Goal: Task Accomplishment & Management: Manage account settings

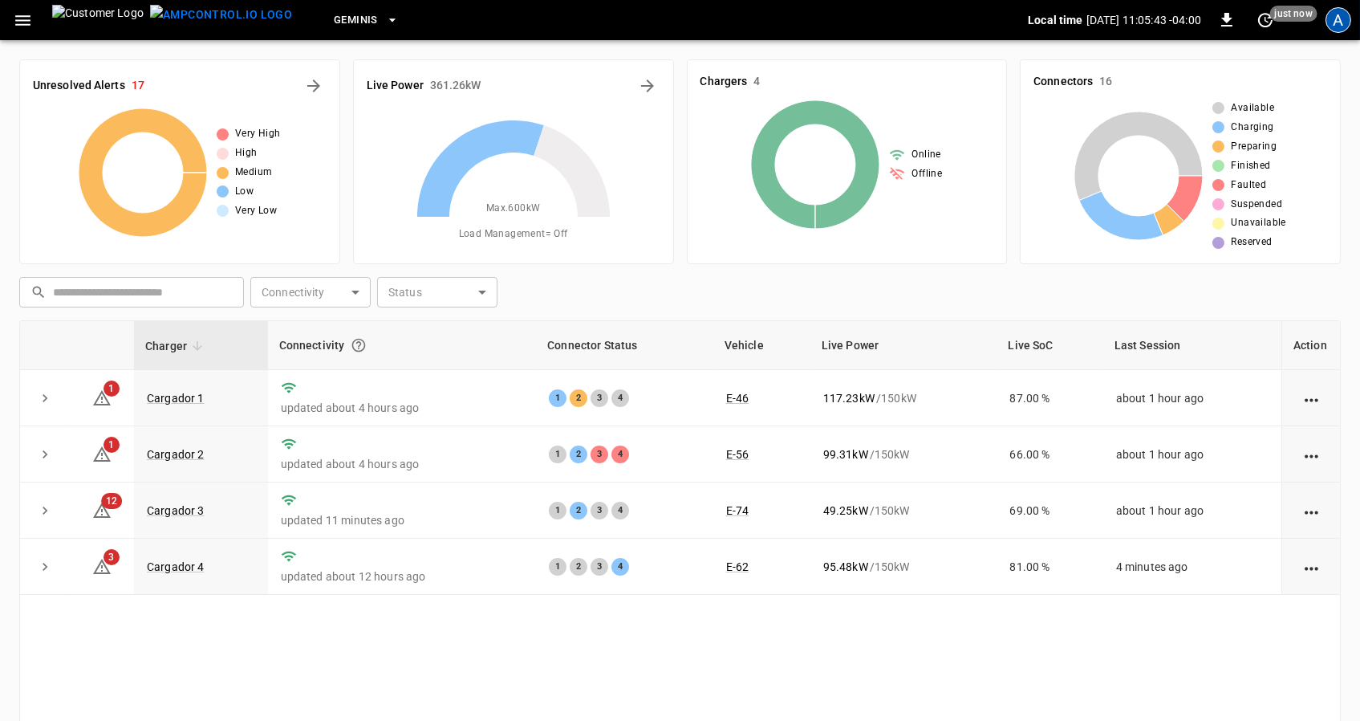
click at [1347, 22] on div "A" at bounding box center [1339, 20] width 26 height 26
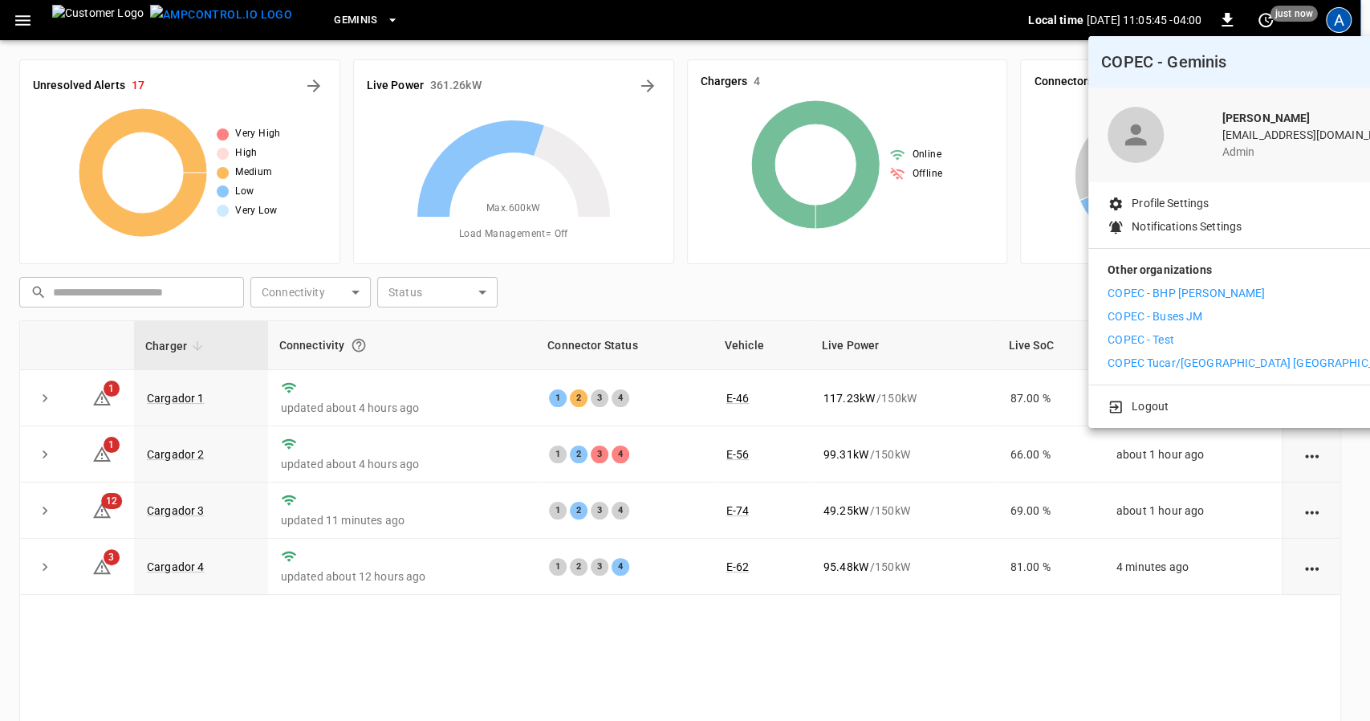
click at [15, 14] on div at bounding box center [685, 360] width 1370 height 721
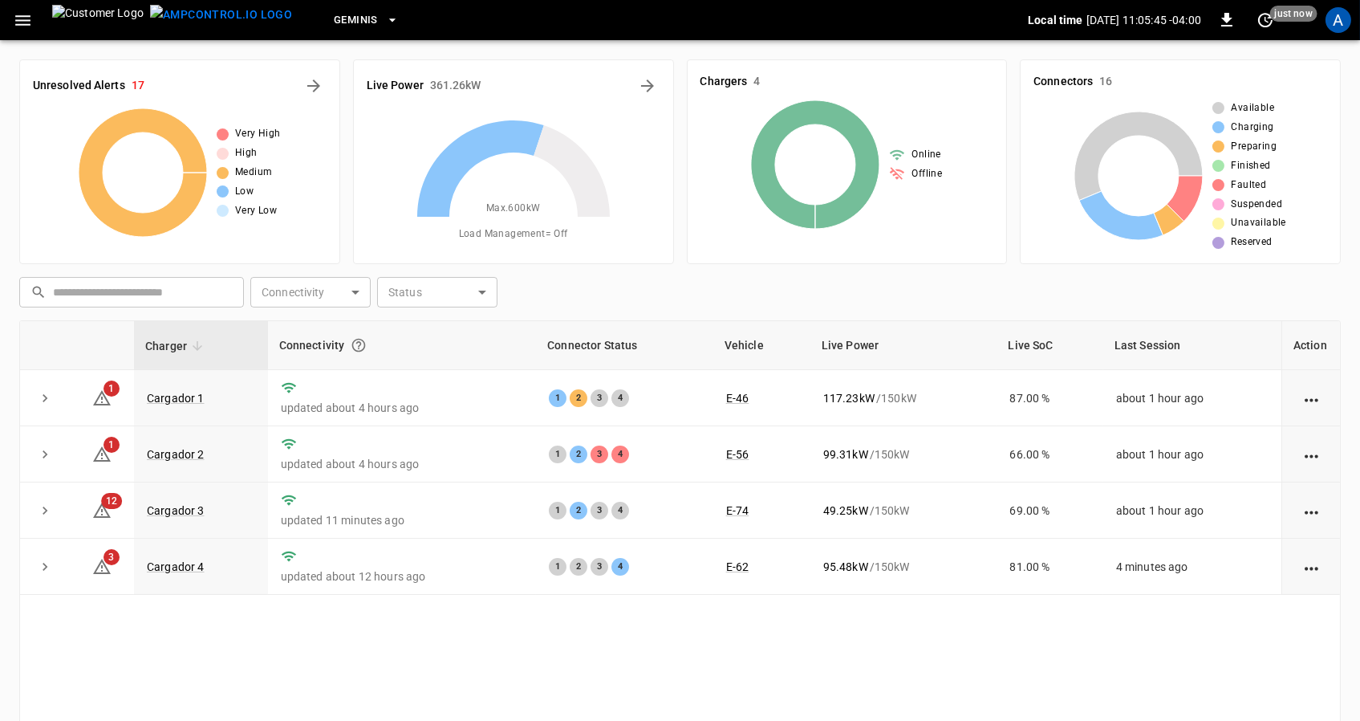
click at [15, 14] on body "Geminis Local time [DATE] 11:05:45 -04:00 0 just now A Unresolved Alerts 17 Ver…" at bounding box center [680, 443] width 1360 height 887
click at [17, 16] on icon "button" at bounding box center [22, 20] width 15 height 10
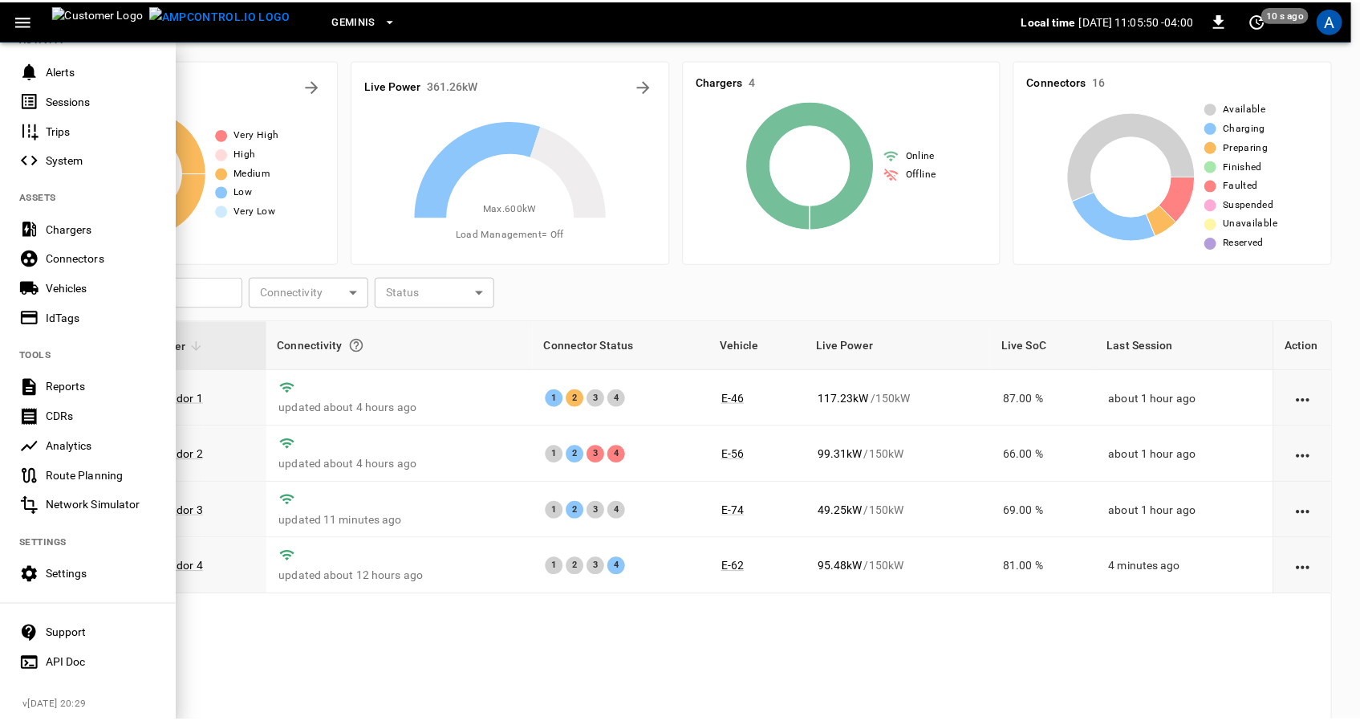
scroll to position [205, 0]
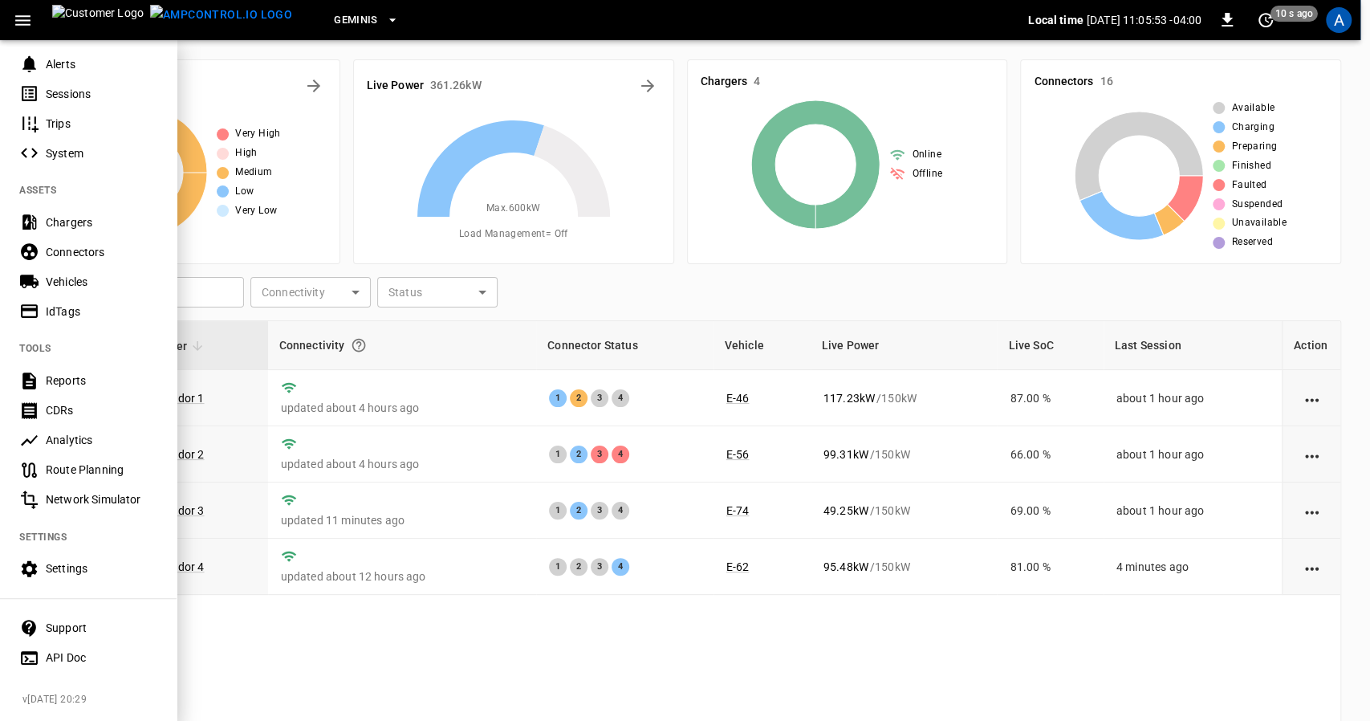
click at [59, 560] on div "Settings" at bounding box center [102, 568] width 112 height 16
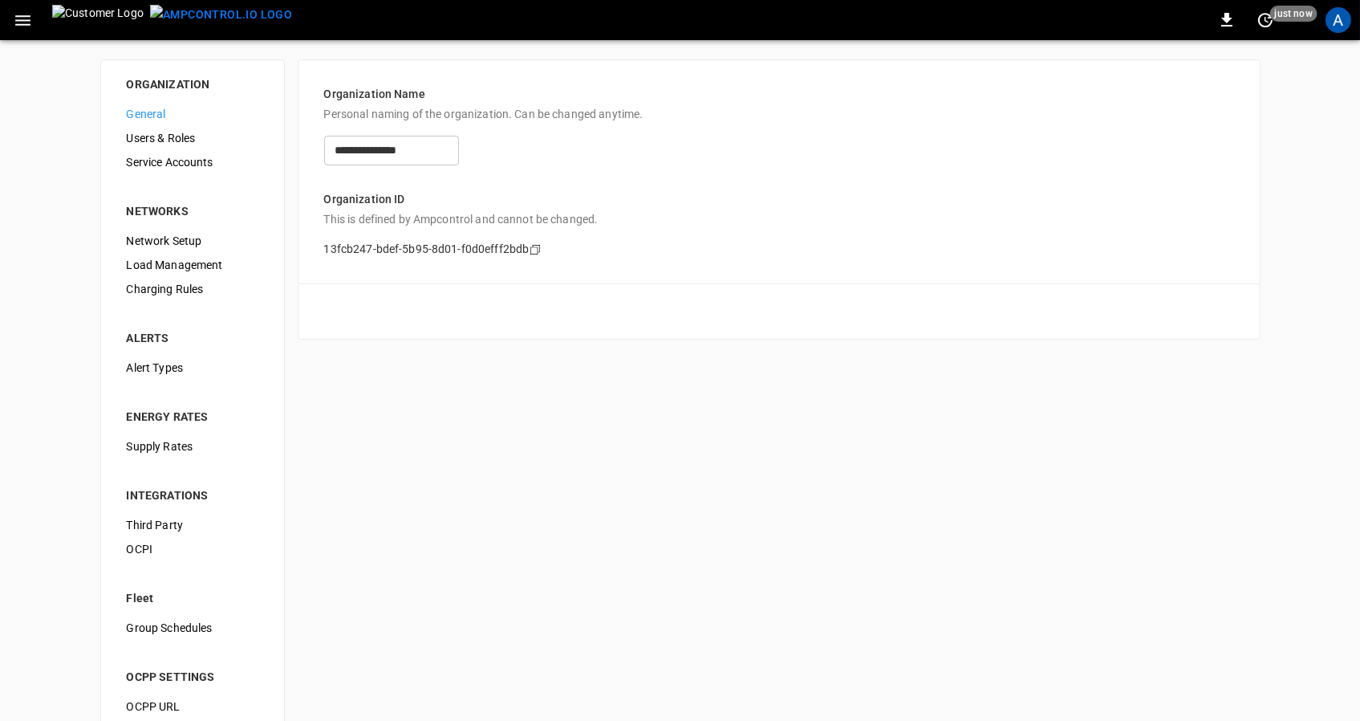
click at [181, 144] on span "Users & Roles" at bounding box center [193, 138] width 132 height 17
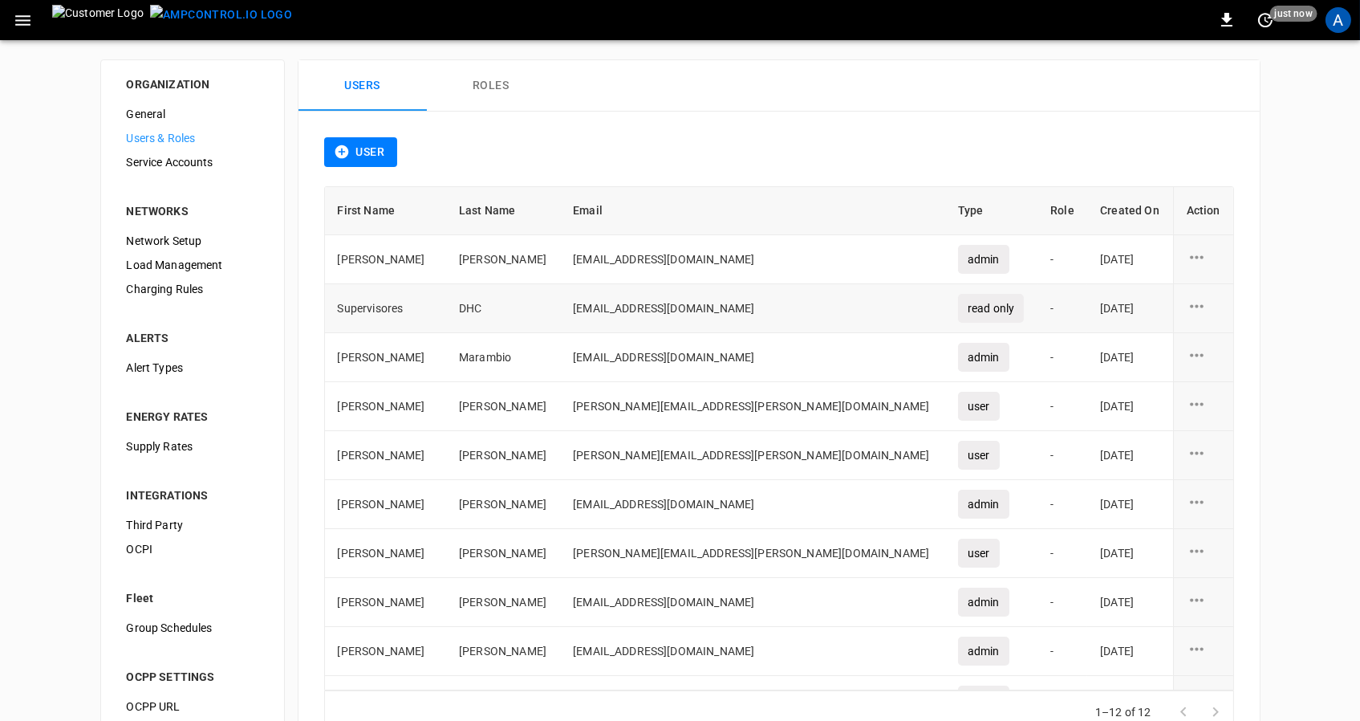
click at [1195, 305] on icon "user action options" at bounding box center [1197, 306] width 20 height 20
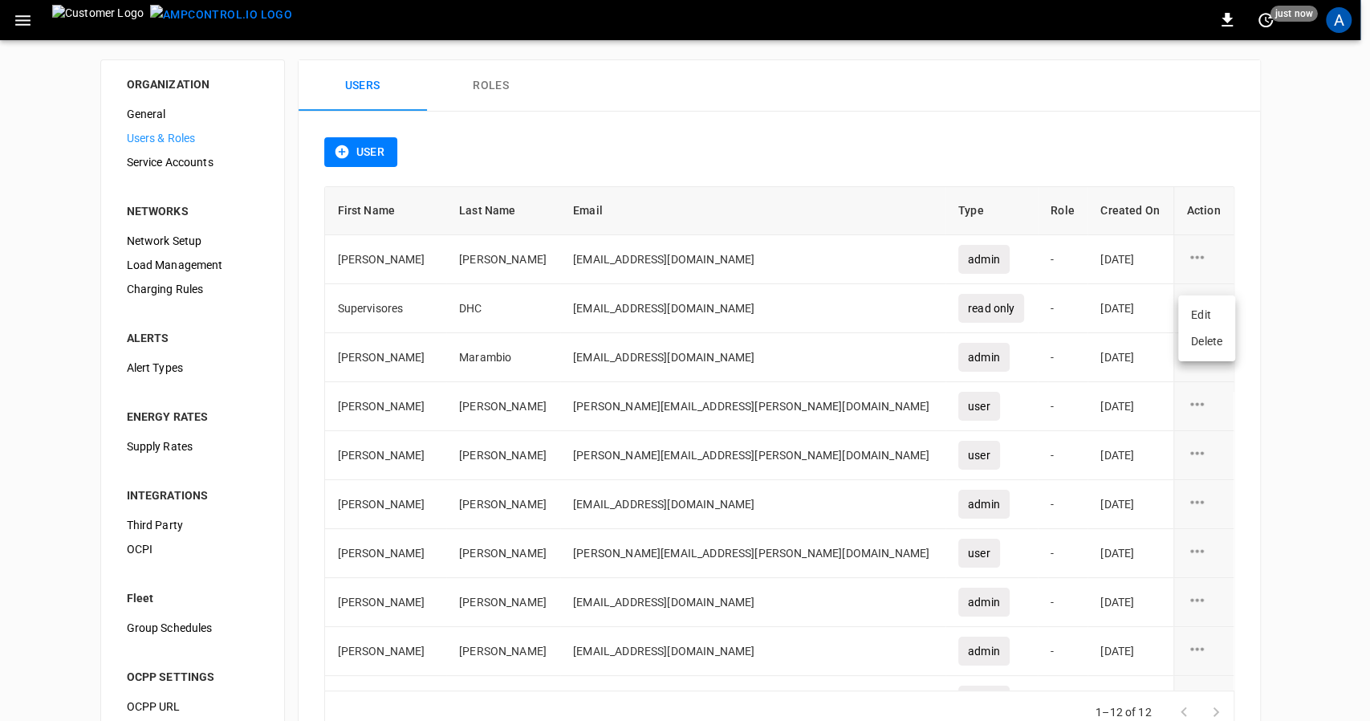
click at [1288, 292] on div at bounding box center [685, 360] width 1370 height 721
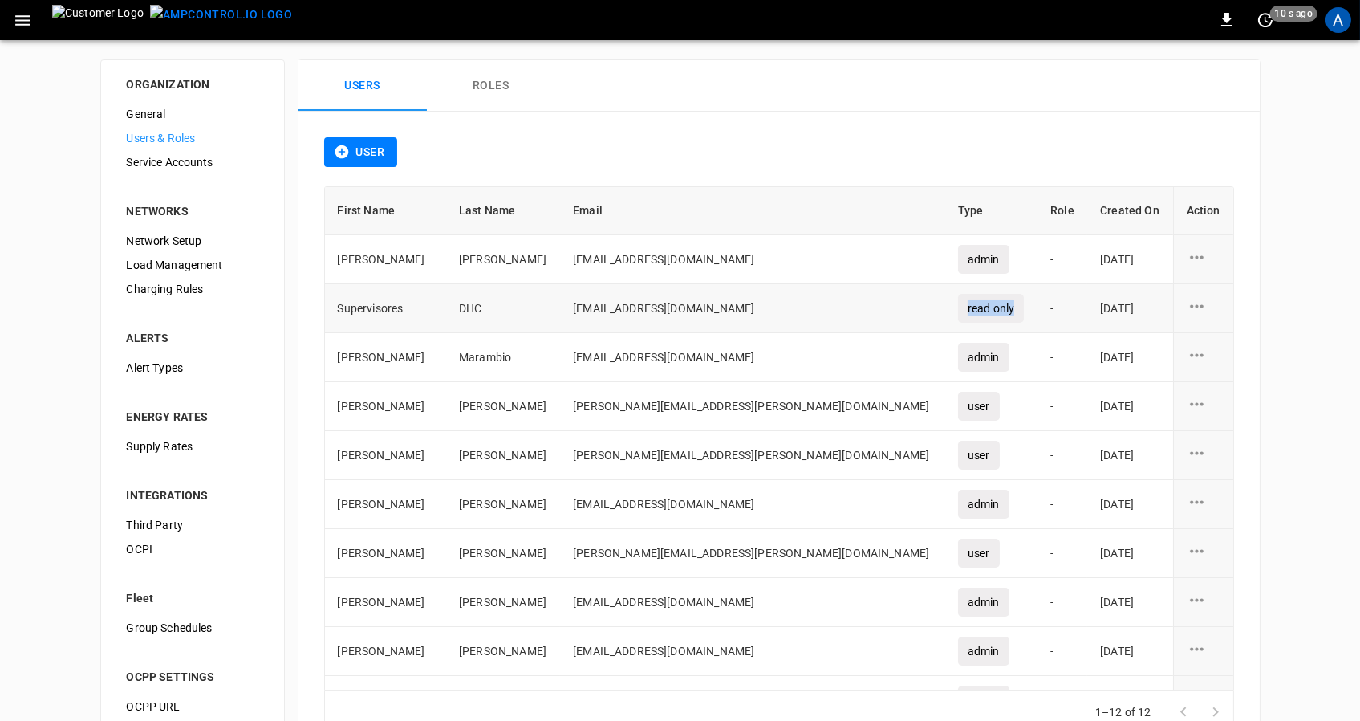
drag, startPoint x: 867, startPoint y: 305, endPoint x: 940, endPoint y: 315, distance: 74.6
click at [945, 315] on td "read only" at bounding box center [991, 308] width 92 height 49
click at [497, 87] on button "Roles" at bounding box center [491, 85] width 128 height 51
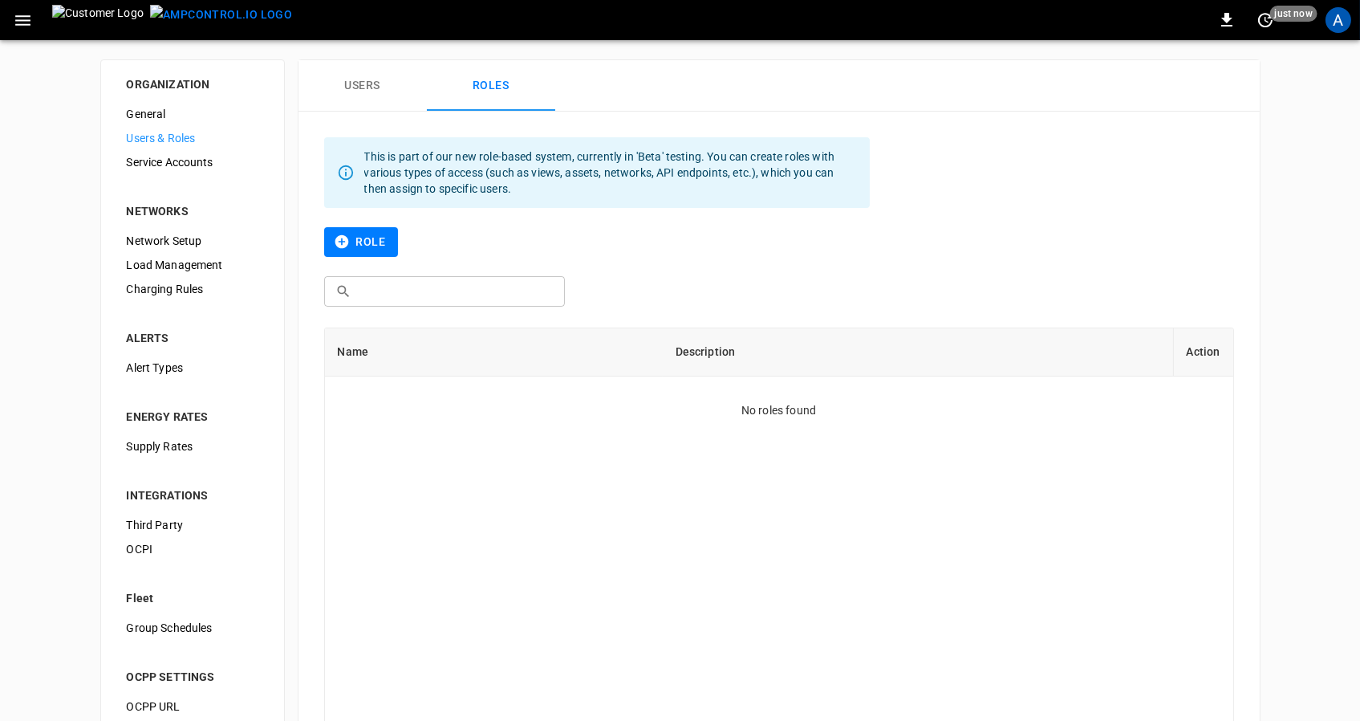
click at [721, 441] on div "Name Description Action No roles found" at bounding box center [779, 579] width 910 height 505
click at [376, 289] on input "text" at bounding box center [456, 291] width 196 height 30
click at [366, 238] on button "Role" at bounding box center [361, 242] width 75 height 30
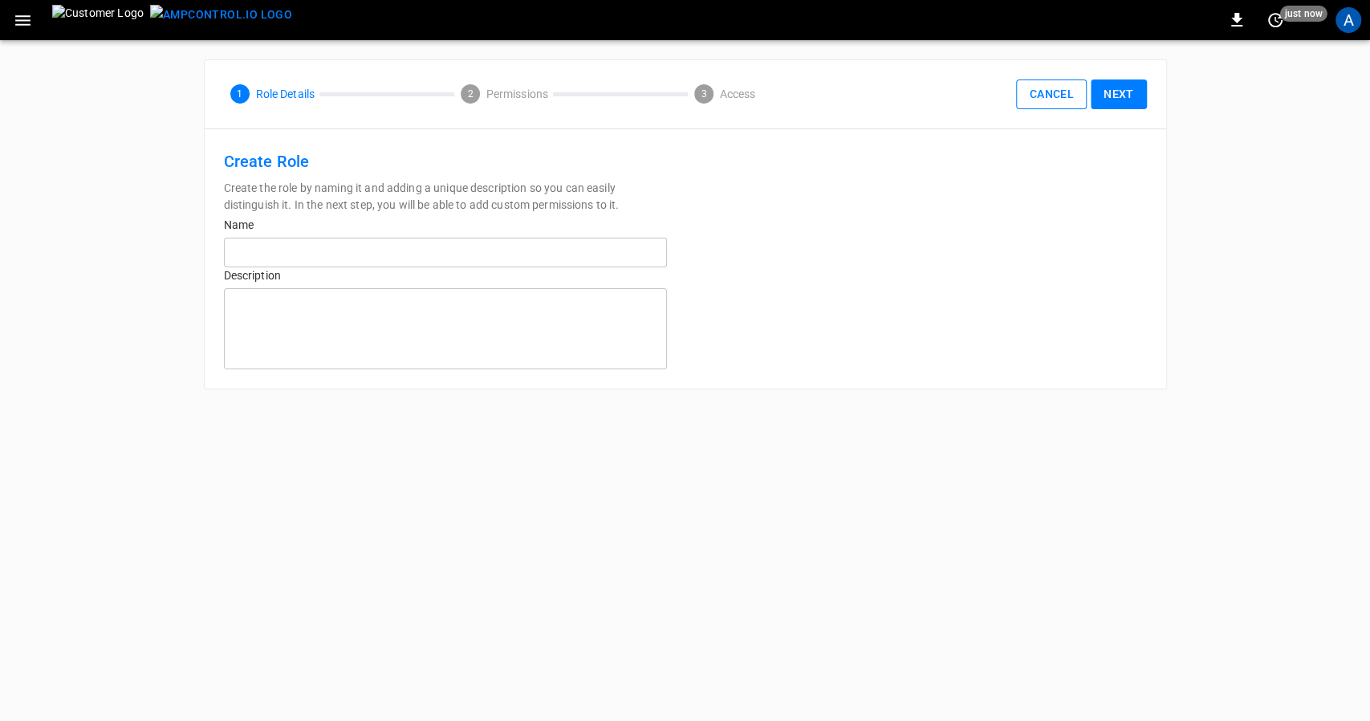
click at [1064, 93] on button "Cancel" at bounding box center [1051, 94] width 70 height 30
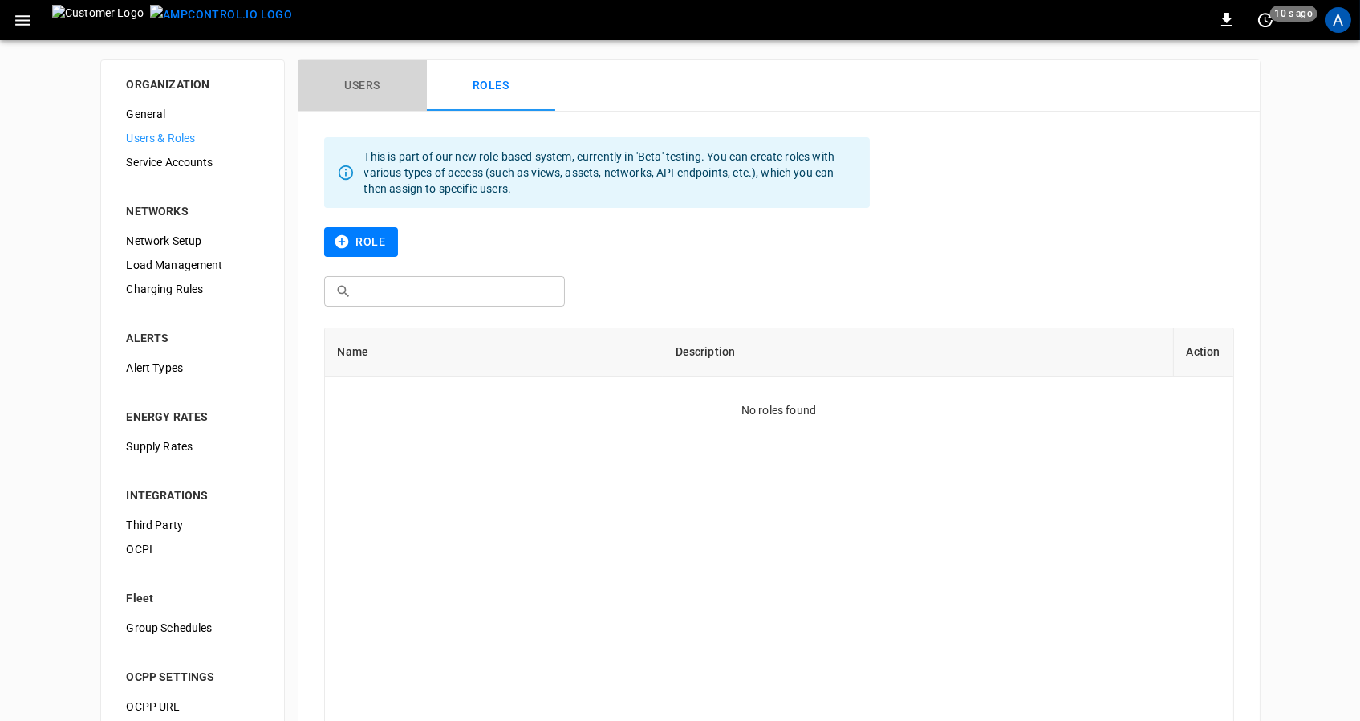
click at [355, 80] on button "Users" at bounding box center [362, 85] width 128 height 51
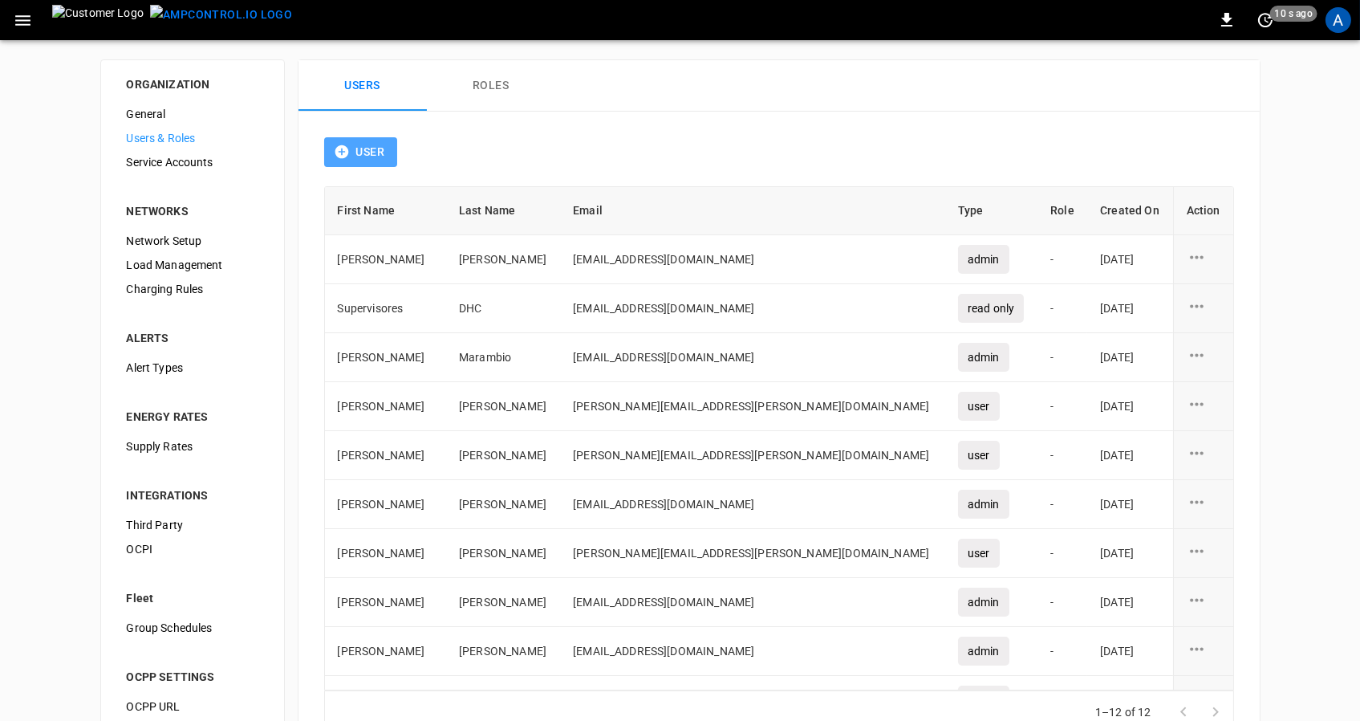
click at [384, 144] on button "User" at bounding box center [361, 152] width 74 height 30
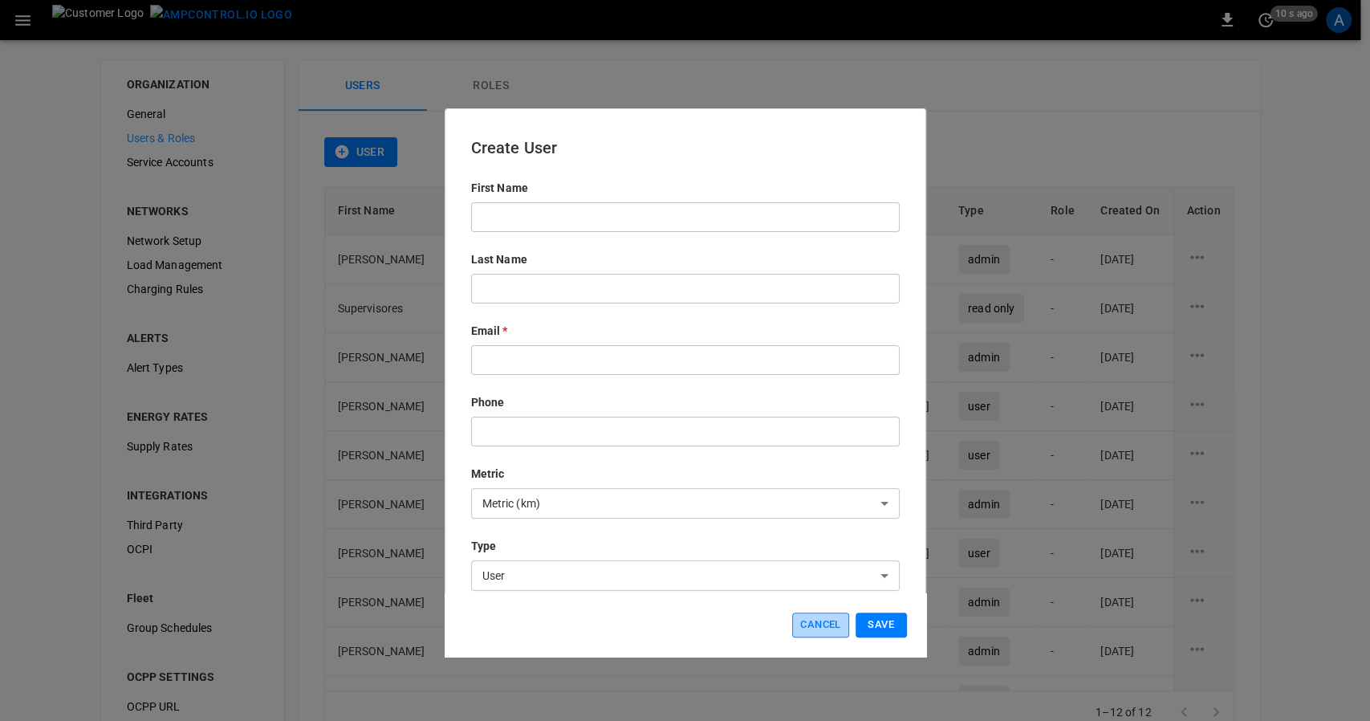
click at [826, 626] on button "Cancel" at bounding box center [820, 624] width 56 height 25
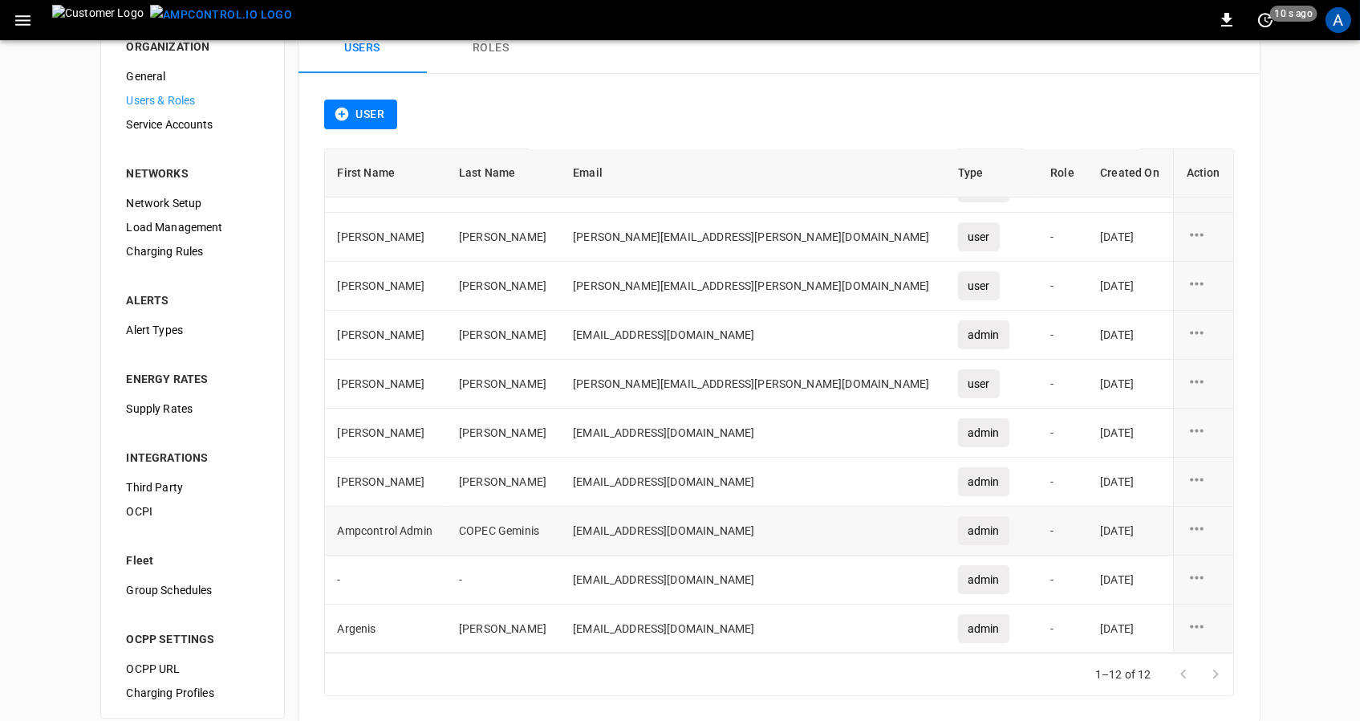
scroll to position [58, 0]
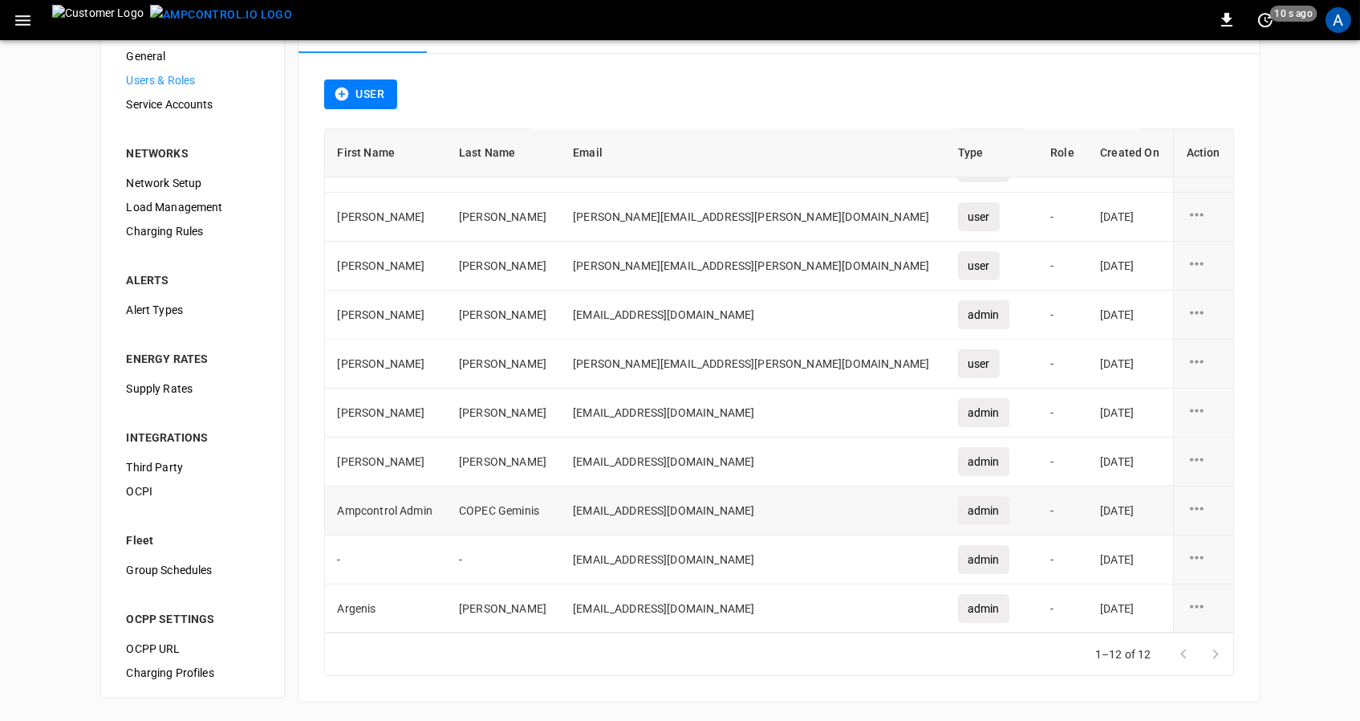
click at [958, 509] on div "admin" at bounding box center [983, 510] width 51 height 29
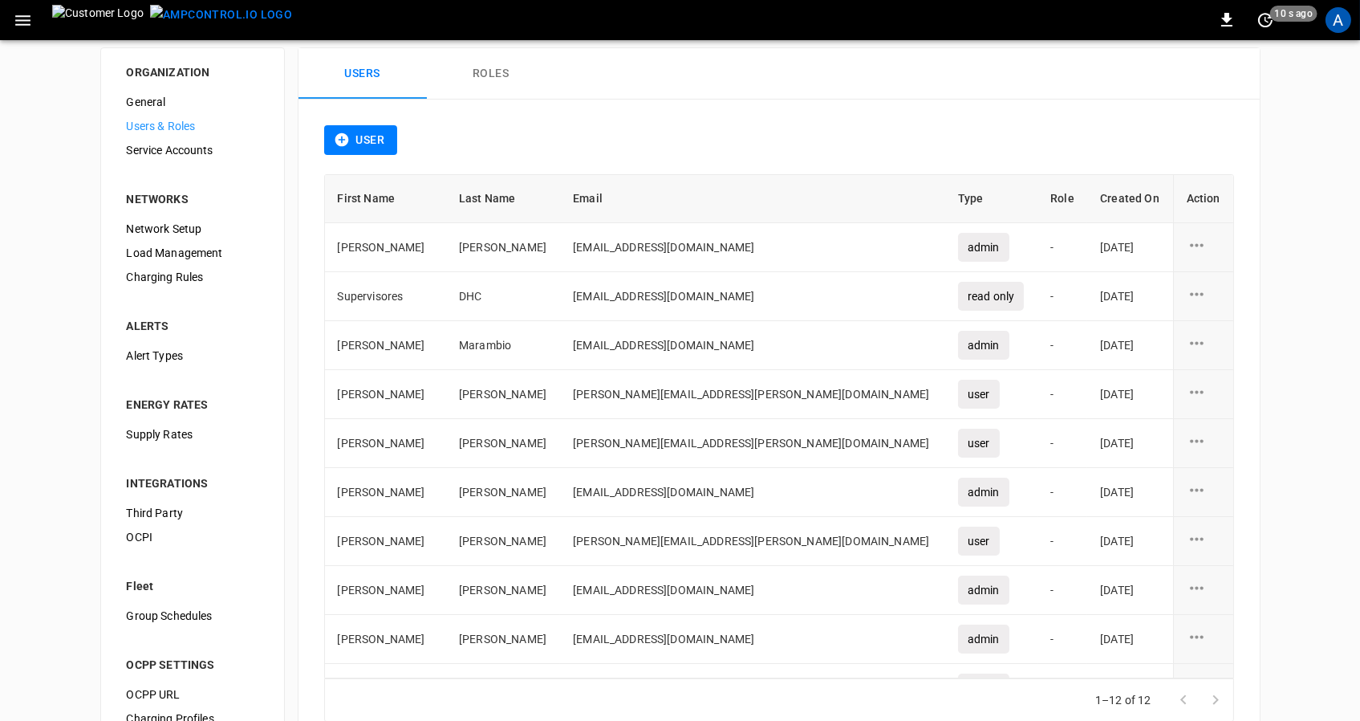
scroll to position [0, 0]
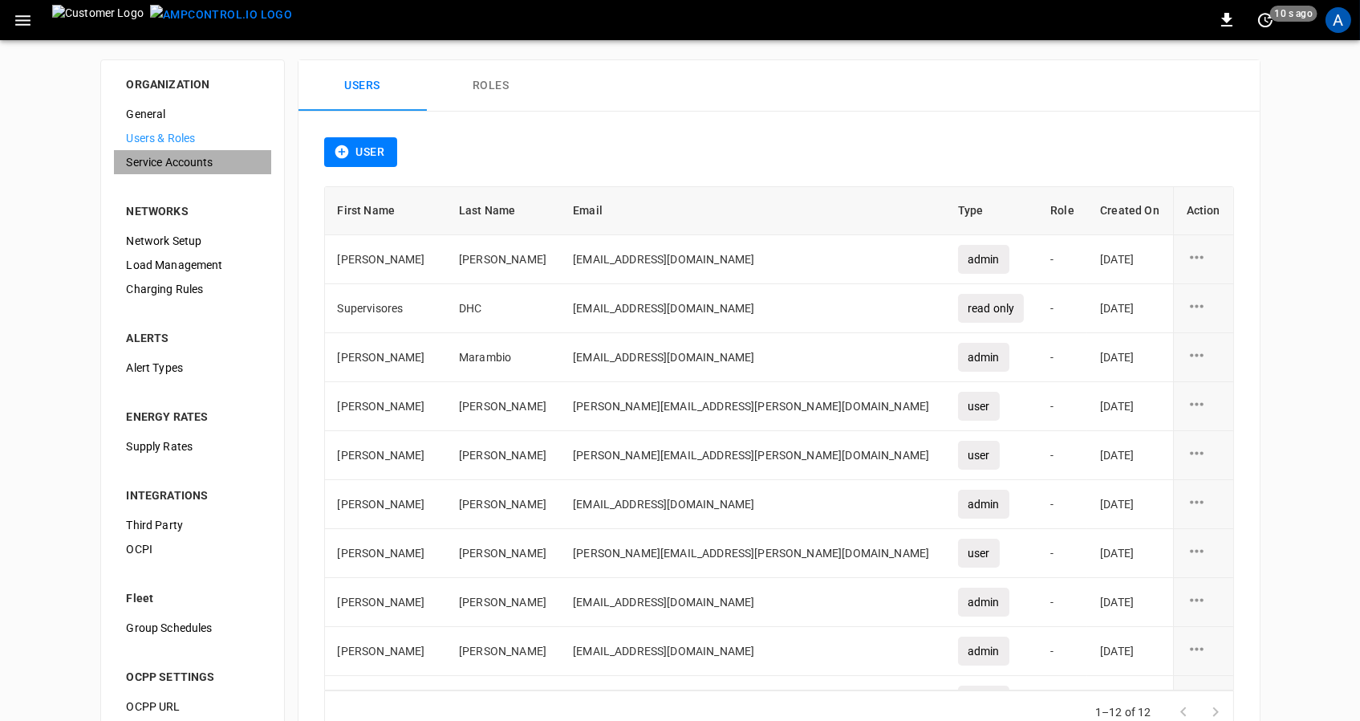
click at [185, 164] on span "Service Accounts" at bounding box center [193, 162] width 132 height 17
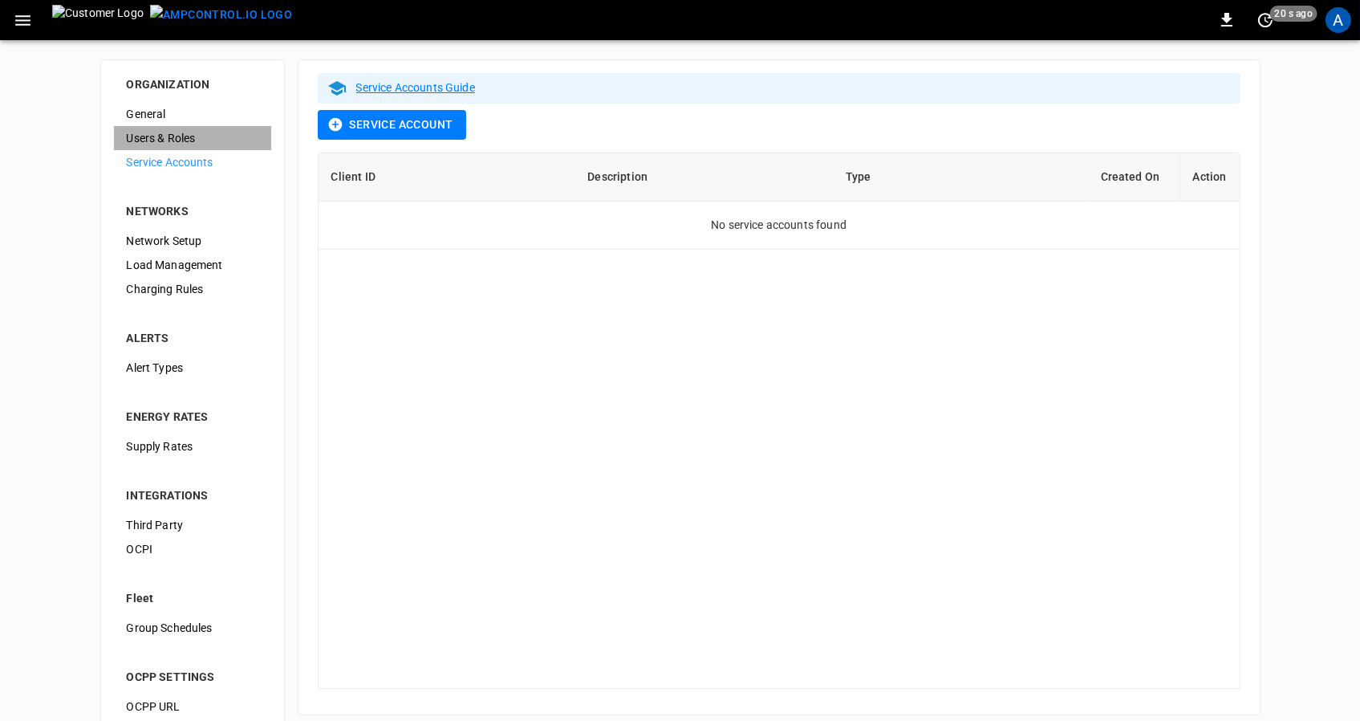
click at [198, 134] on span "Users & Roles" at bounding box center [193, 138] width 132 height 17
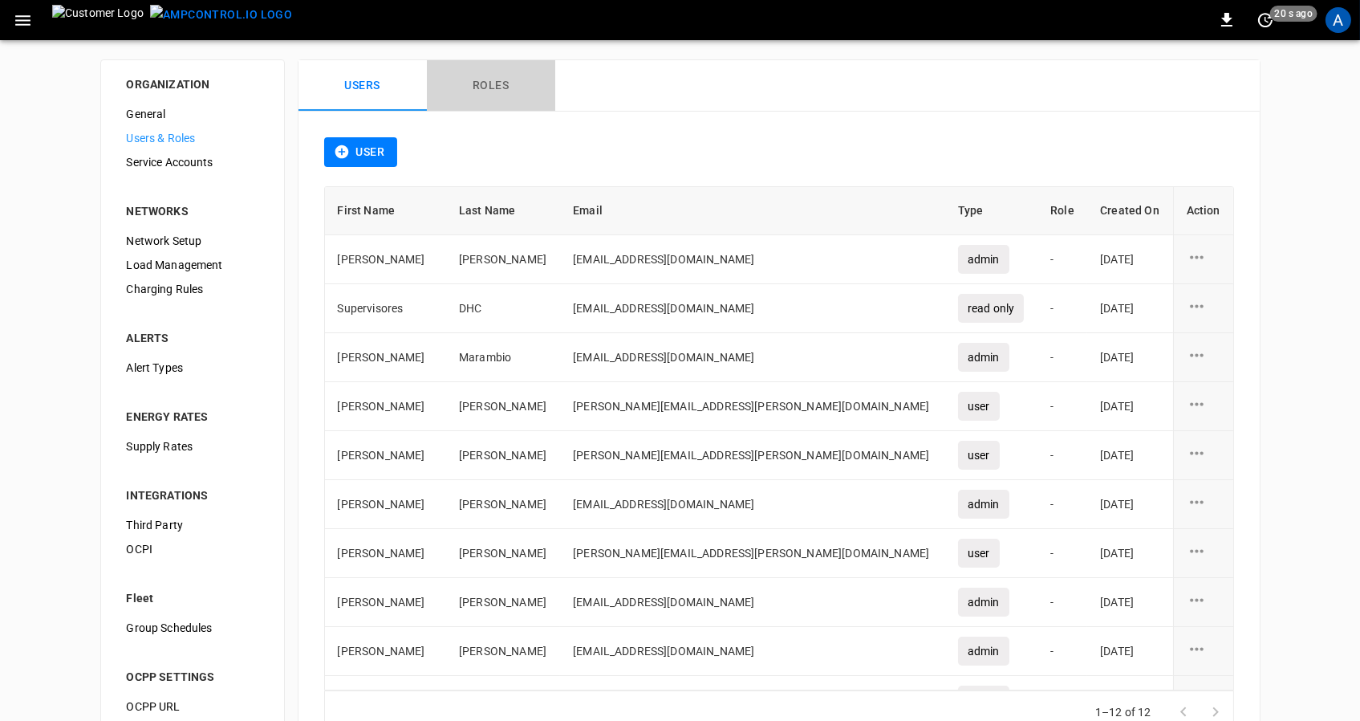
click at [477, 82] on button "Roles" at bounding box center [491, 85] width 128 height 51
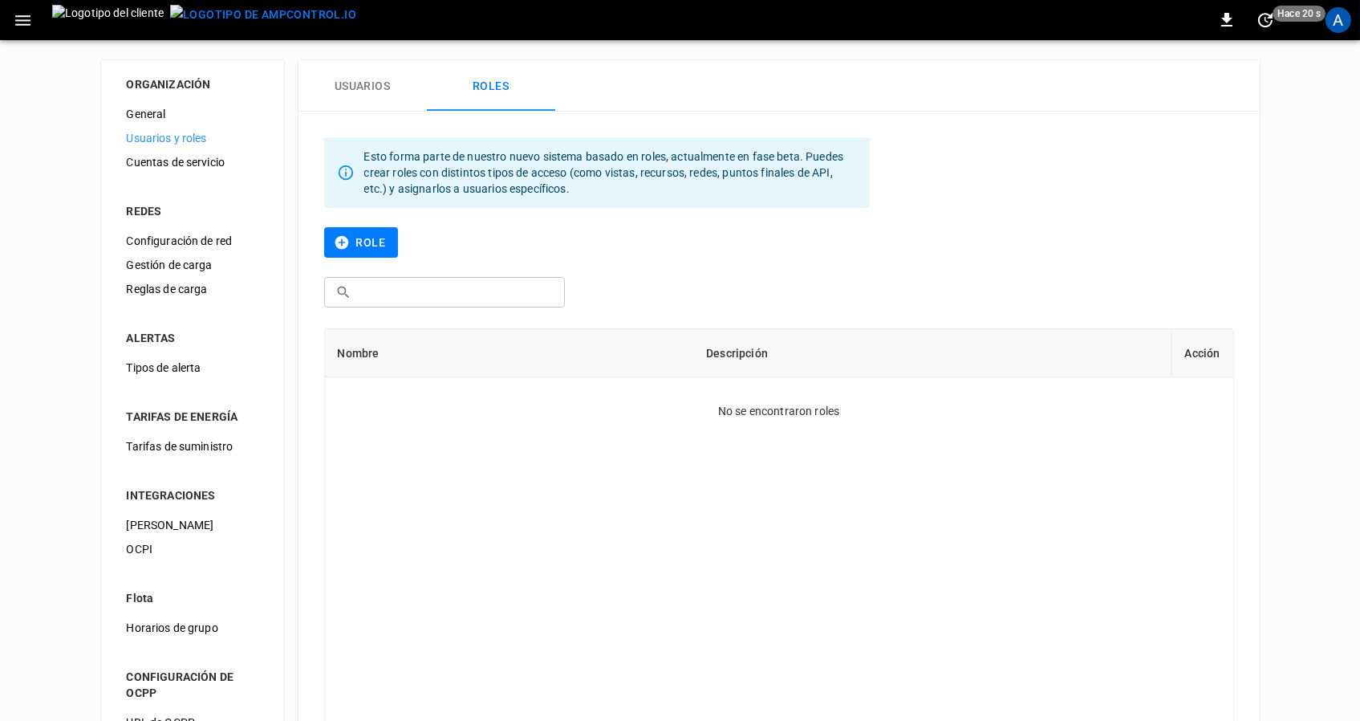
click at [1117, 181] on div "Esto forma parte de nuestro nuevo sistema basado en roles, actualmente en fase …" at bounding box center [778, 516] width 961 height 770
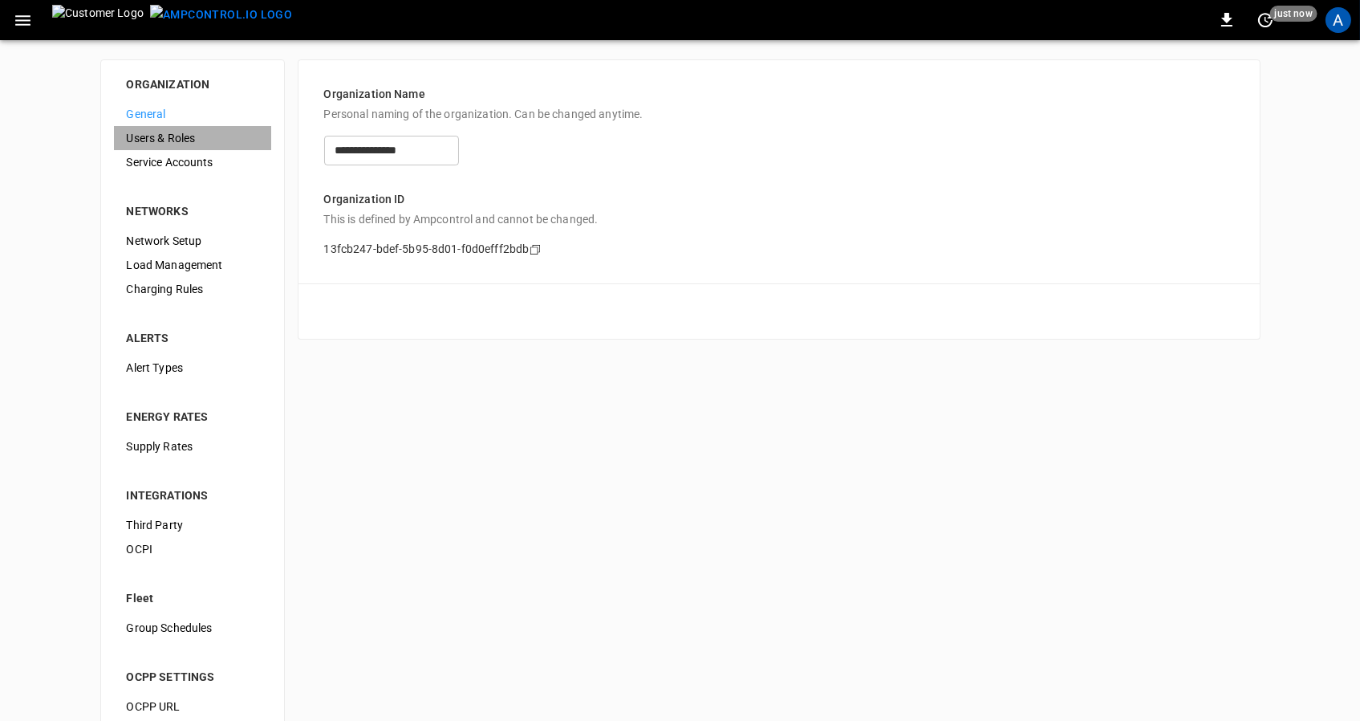
click at [172, 137] on span "Users & Roles" at bounding box center [193, 138] width 132 height 17
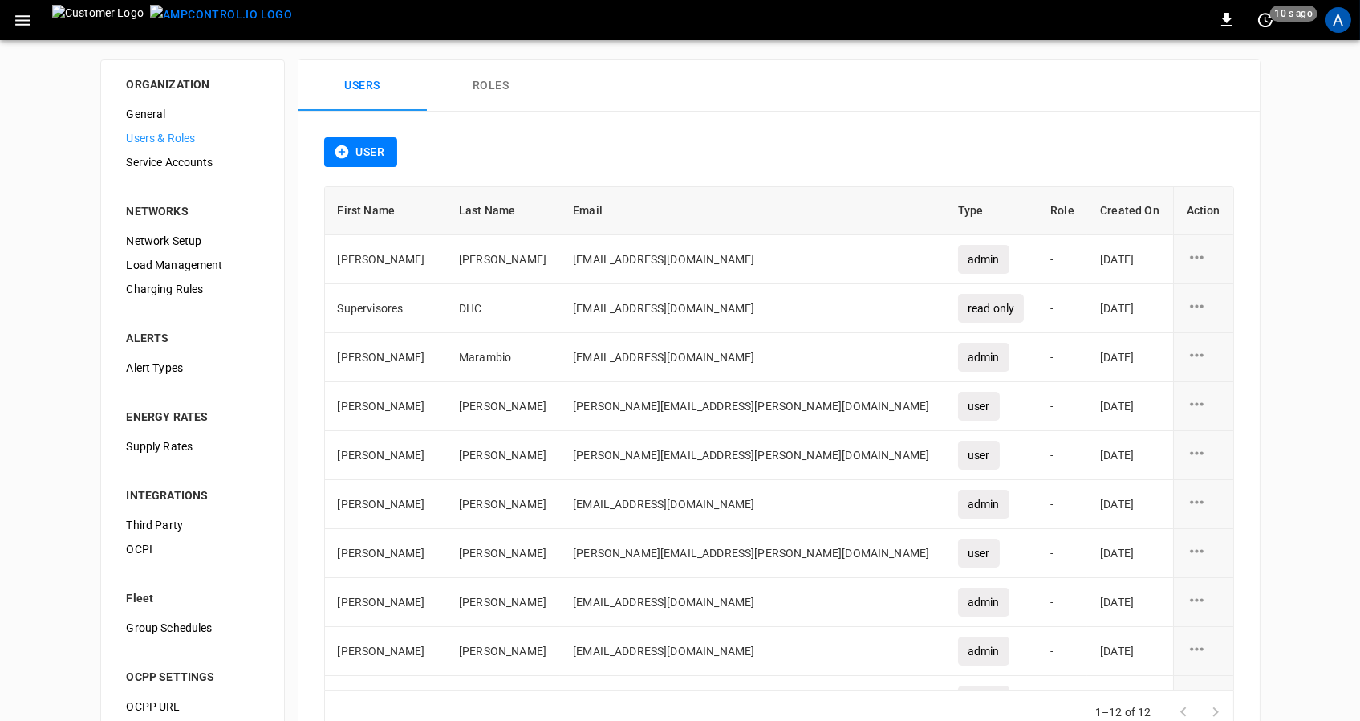
click at [201, 164] on span "Service Accounts" at bounding box center [193, 162] width 132 height 17
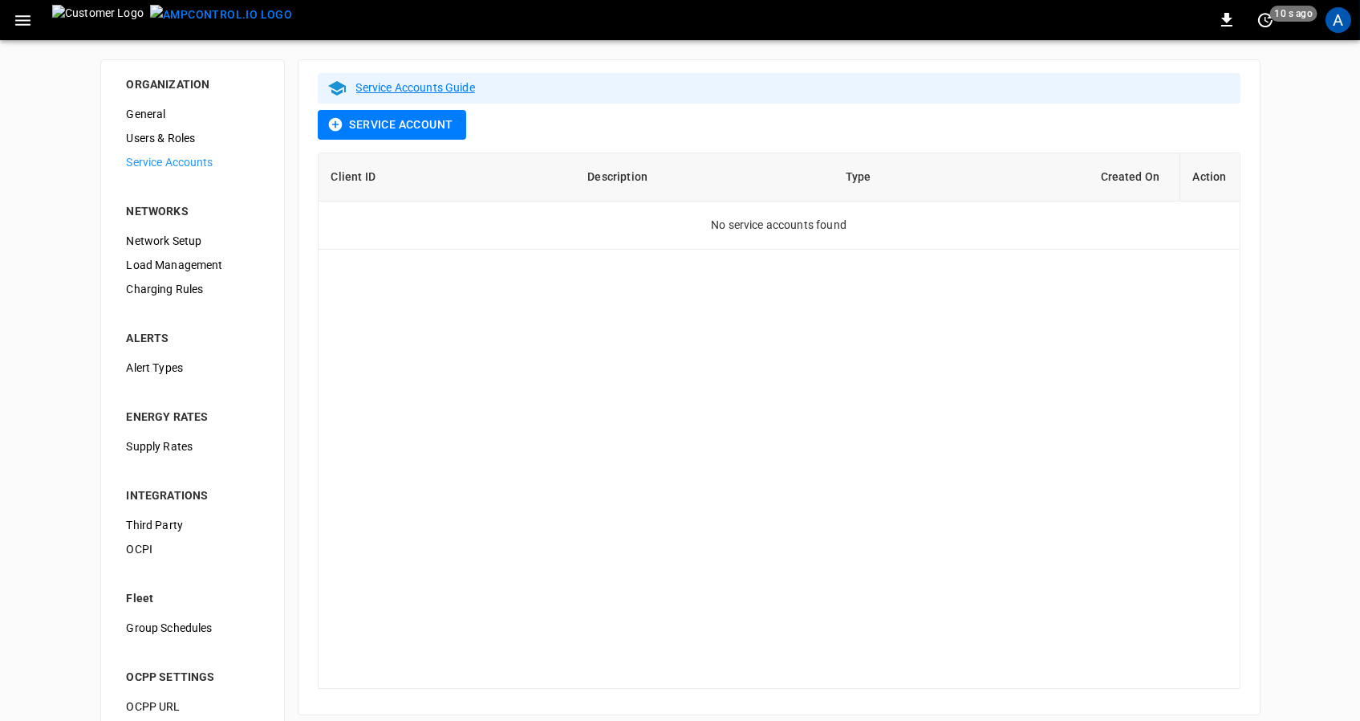
click at [187, 138] on span "Users & Roles" at bounding box center [193, 138] width 132 height 17
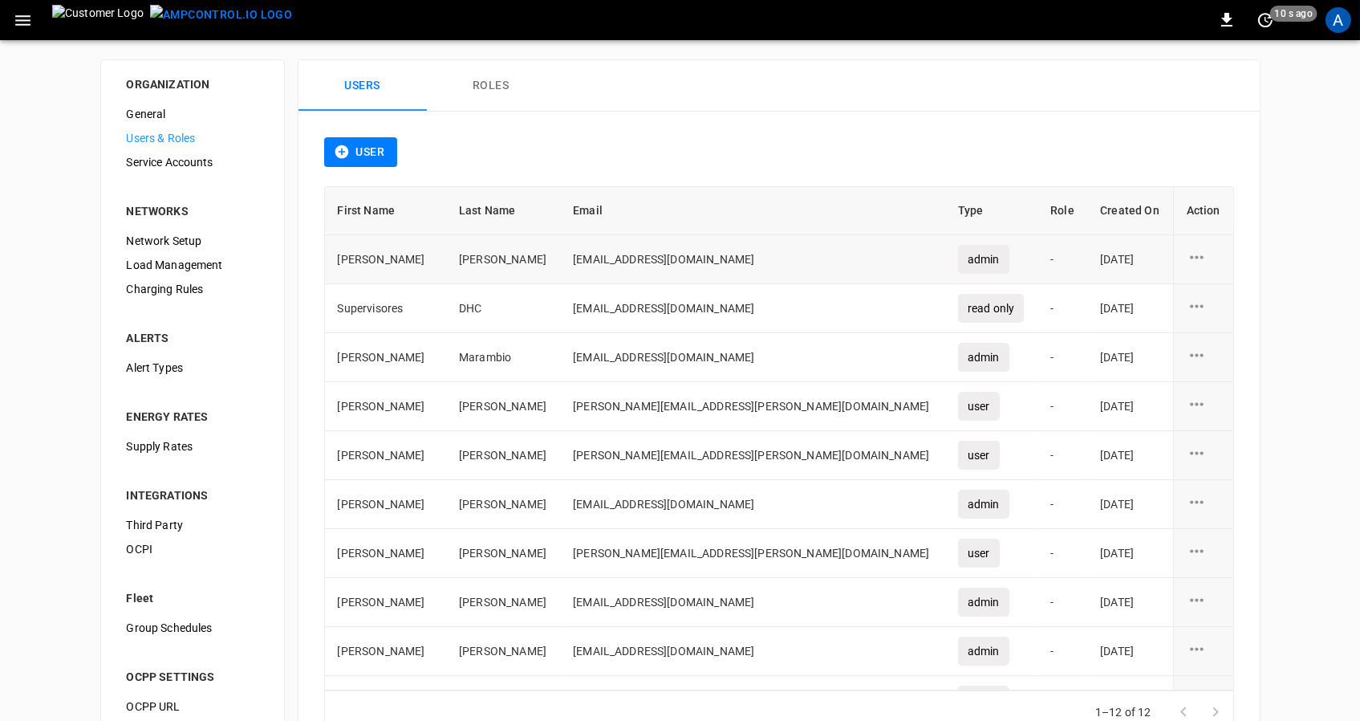
click at [514, 249] on td "[PERSON_NAME]" at bounding box center [503, 259] width 114 height 49
click at [520, 262] on td "[PERSON_NAME]" at bounding box center [503, 259] width 114 height 49
click at [542, 157] on div "User" at bounding box center [779, 161] width 910 height 49
click at [1190, 258] on icon "user action options" at bounding box center [1197, 256] width 14 height 3
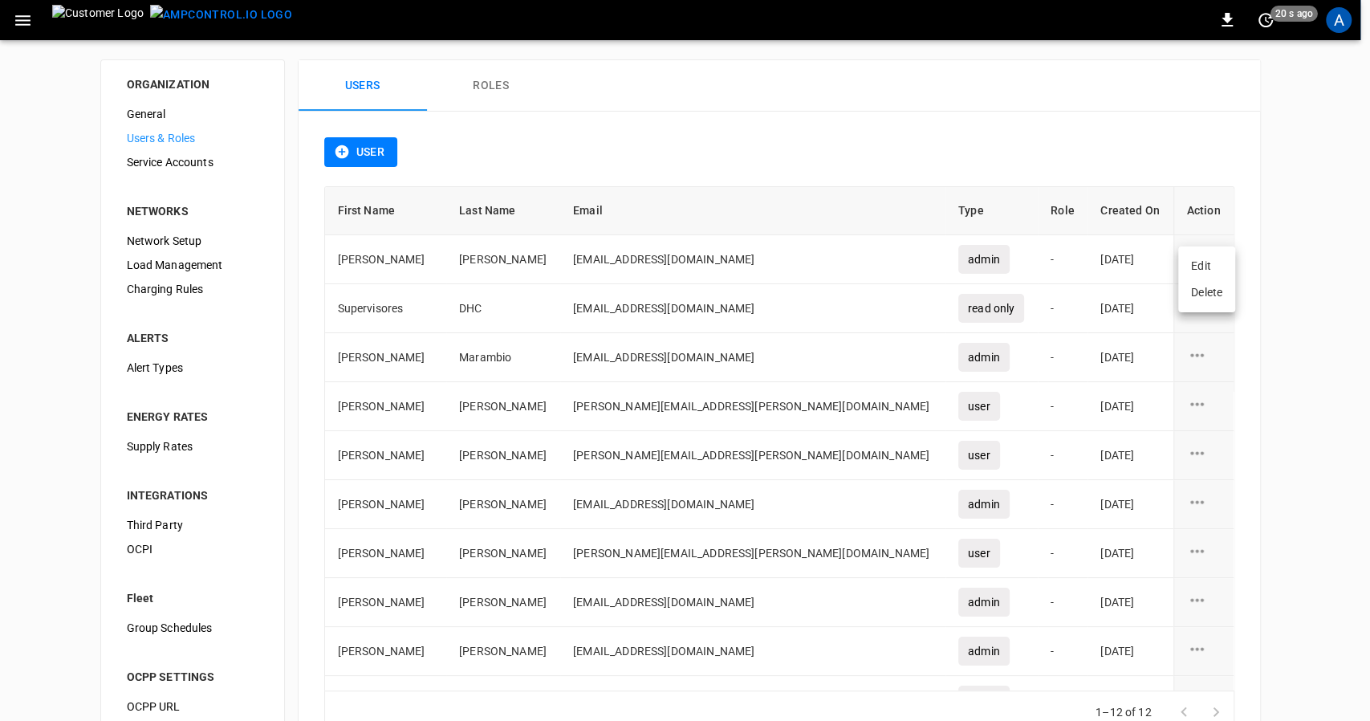
click at [1325, 331] on div at bounding box center [685, 360] width 1370 height 721
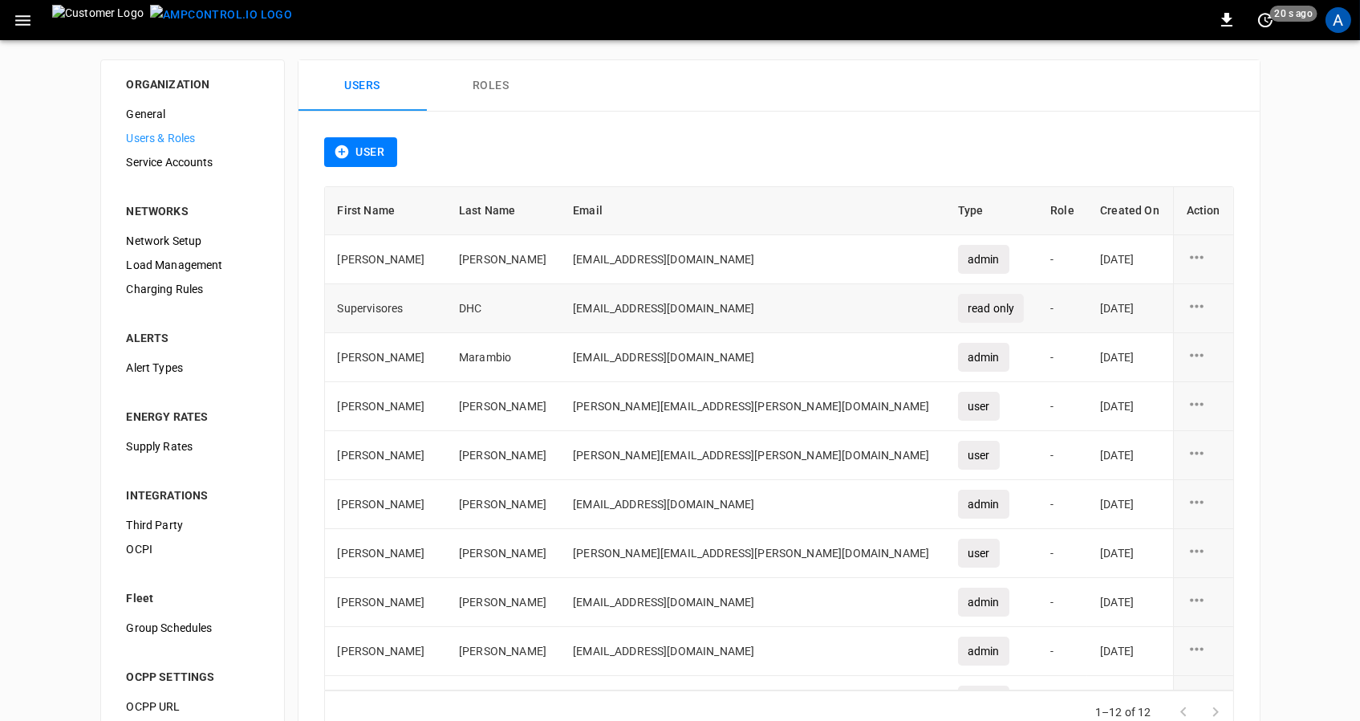
click at [1193, 307] on icon "user action options" at bounding box center [1197, 306] width 20 height 20
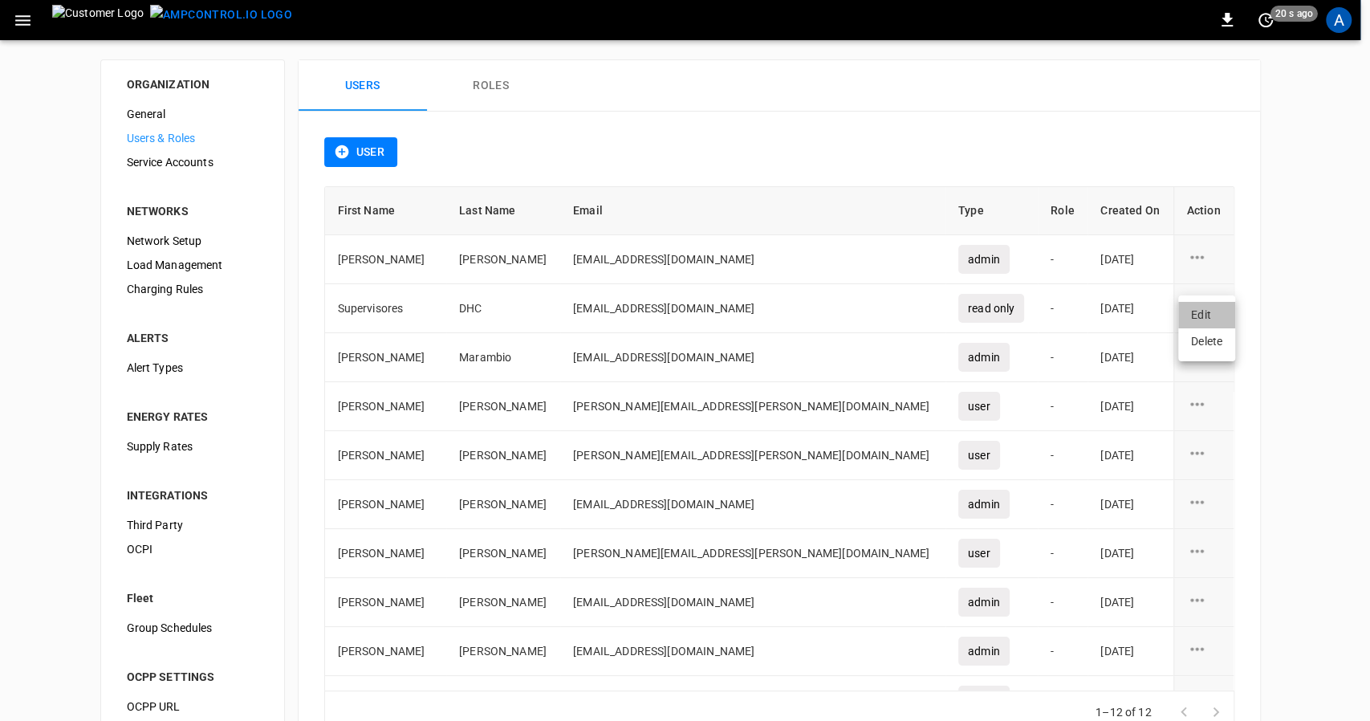
click at [1208, 320] on li "Edit" at bounding box center [1206, 315] width 57 height 26
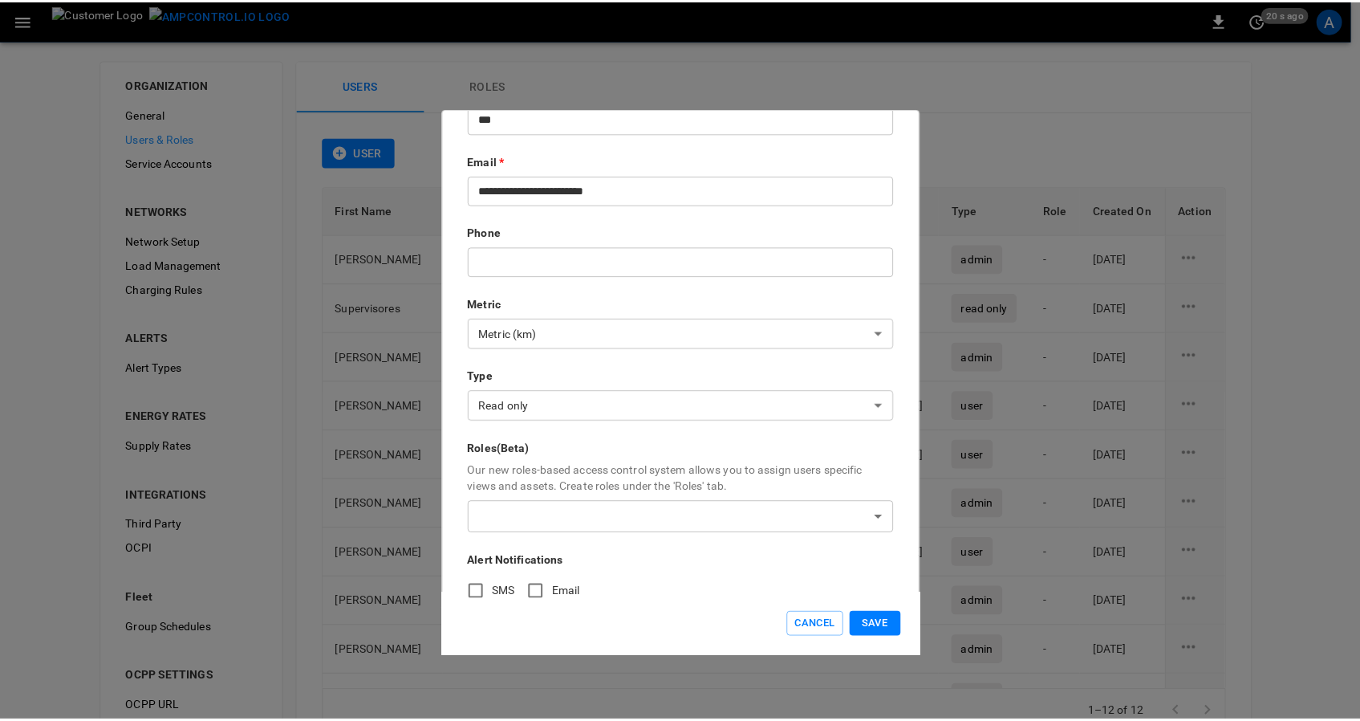
scroll to position [201, 0]
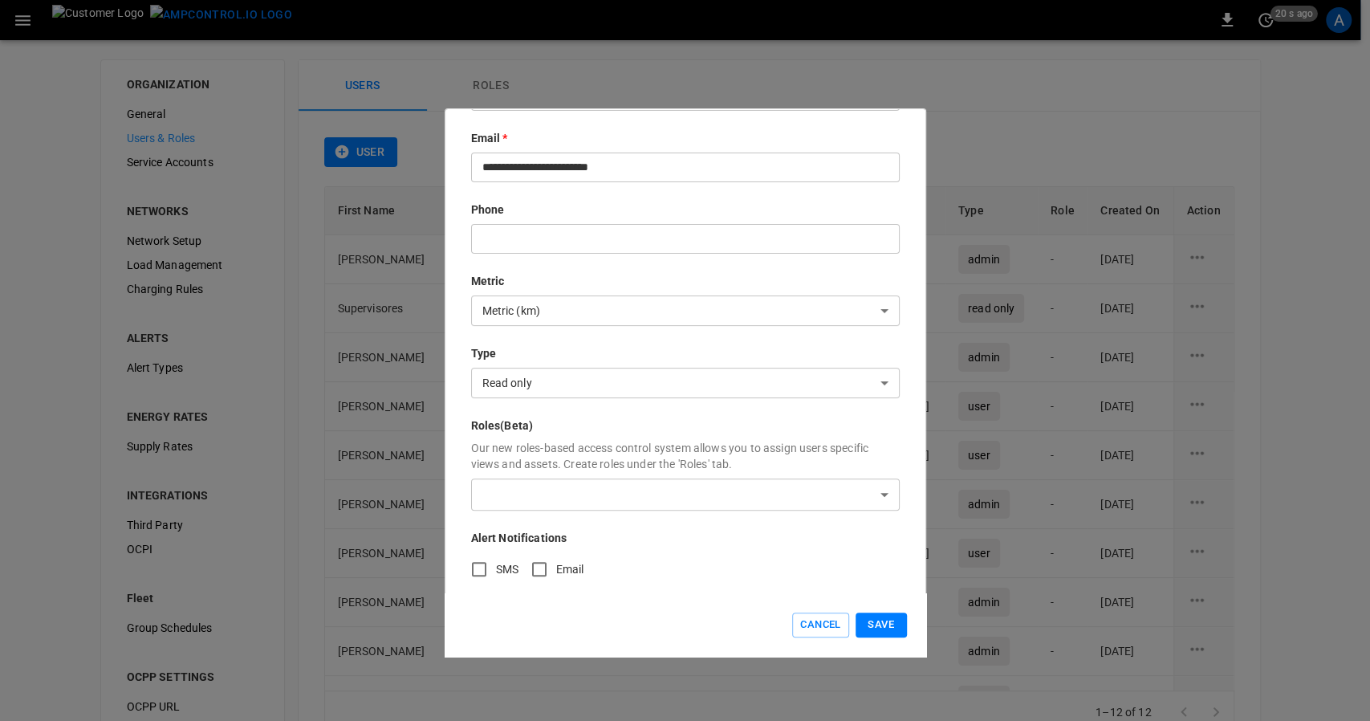
click at [864, 377] on body "0 20 s ago A ORGANIZATION General Users & Roles Service Accounts NETWORKS Netwo…" at bounding box center [685, 389] width 1370 height 779
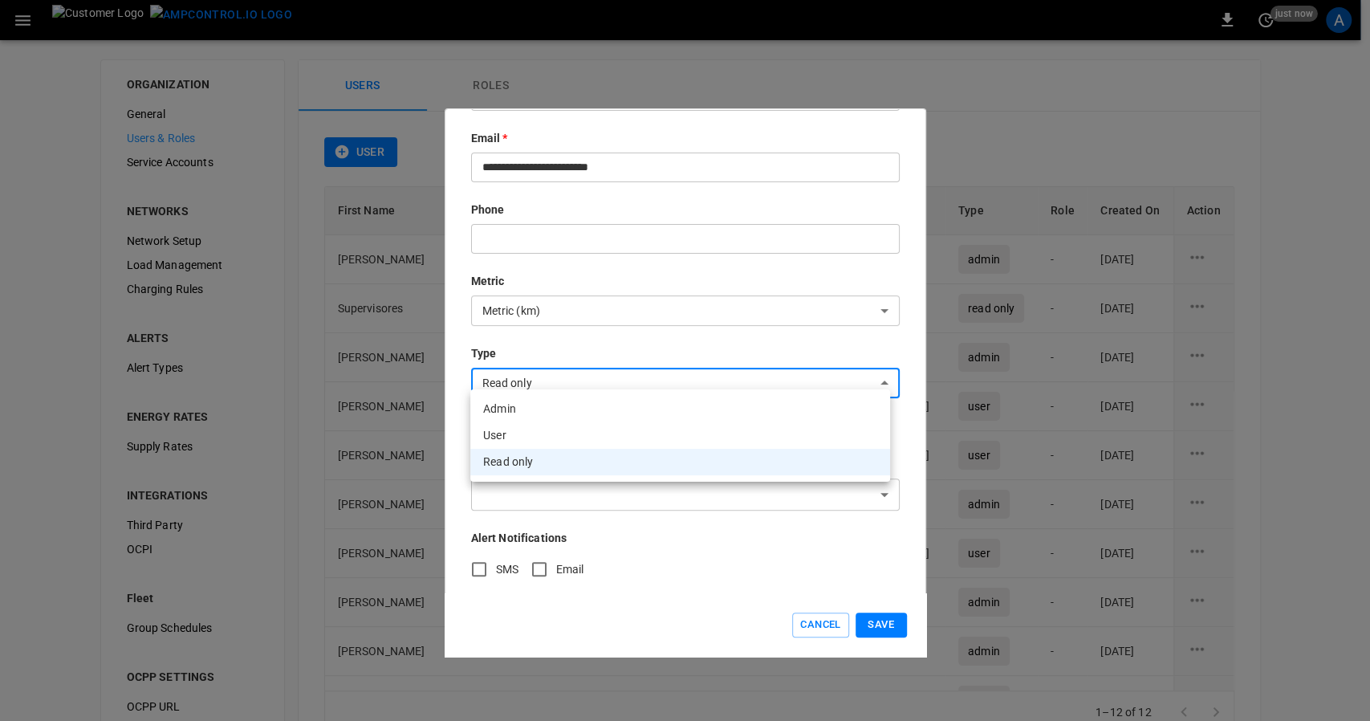
click at [630, 437] on li "User" at bounding box center [680, 435] width 420 height 26
type input "****"
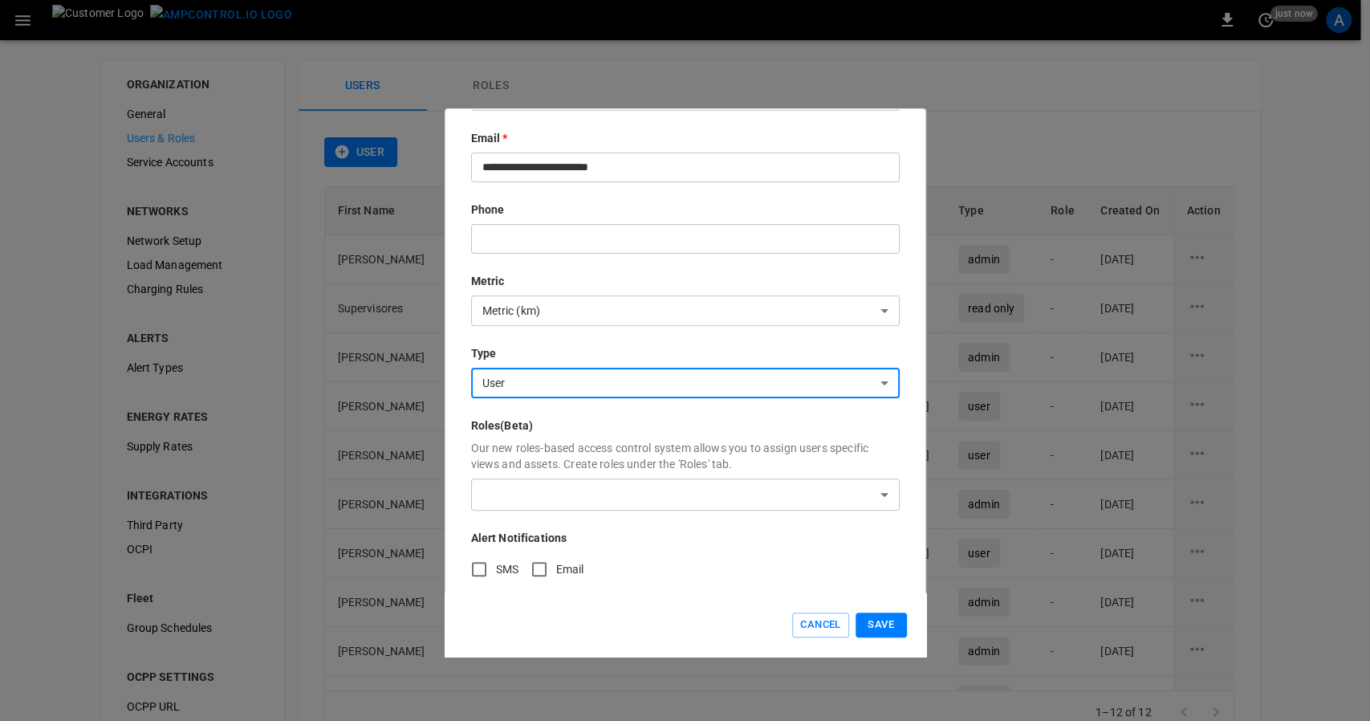
click at [891, 631] on button "Save" at bounding box center [880, 624] width 51 height 25
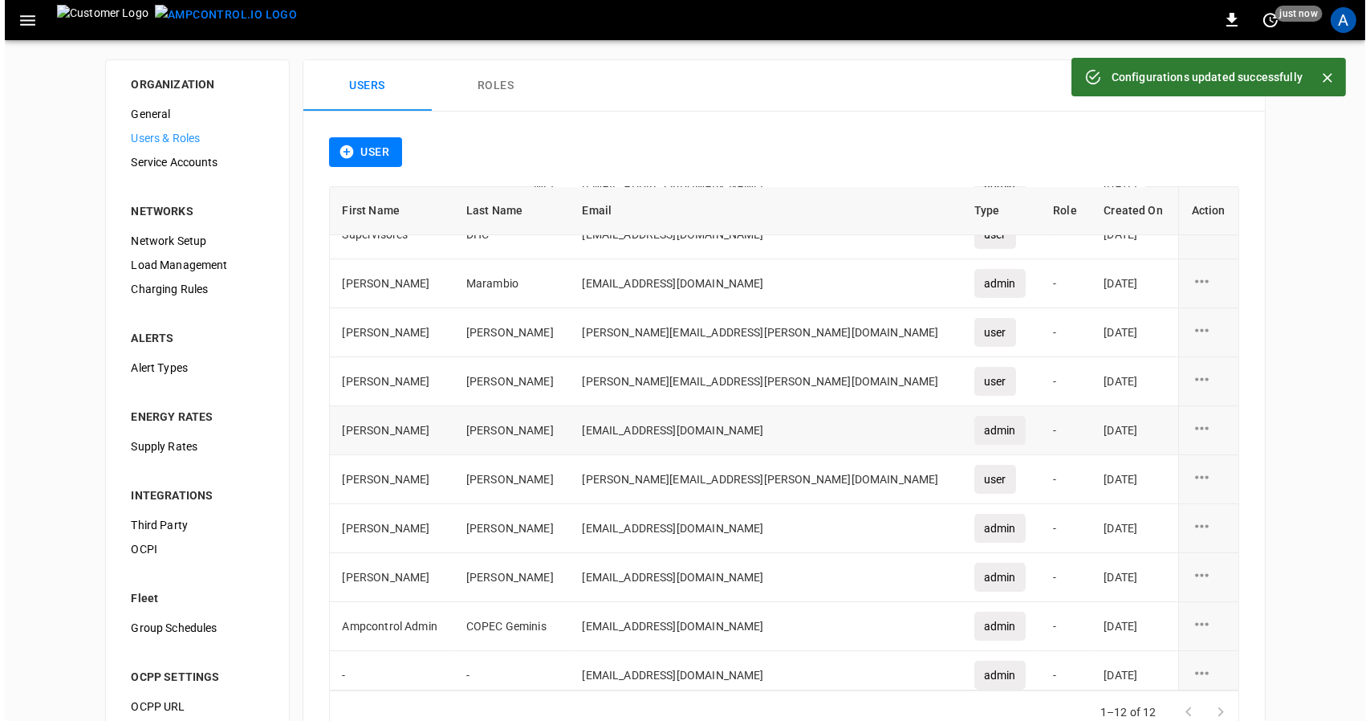
scroll to position [107, 0]
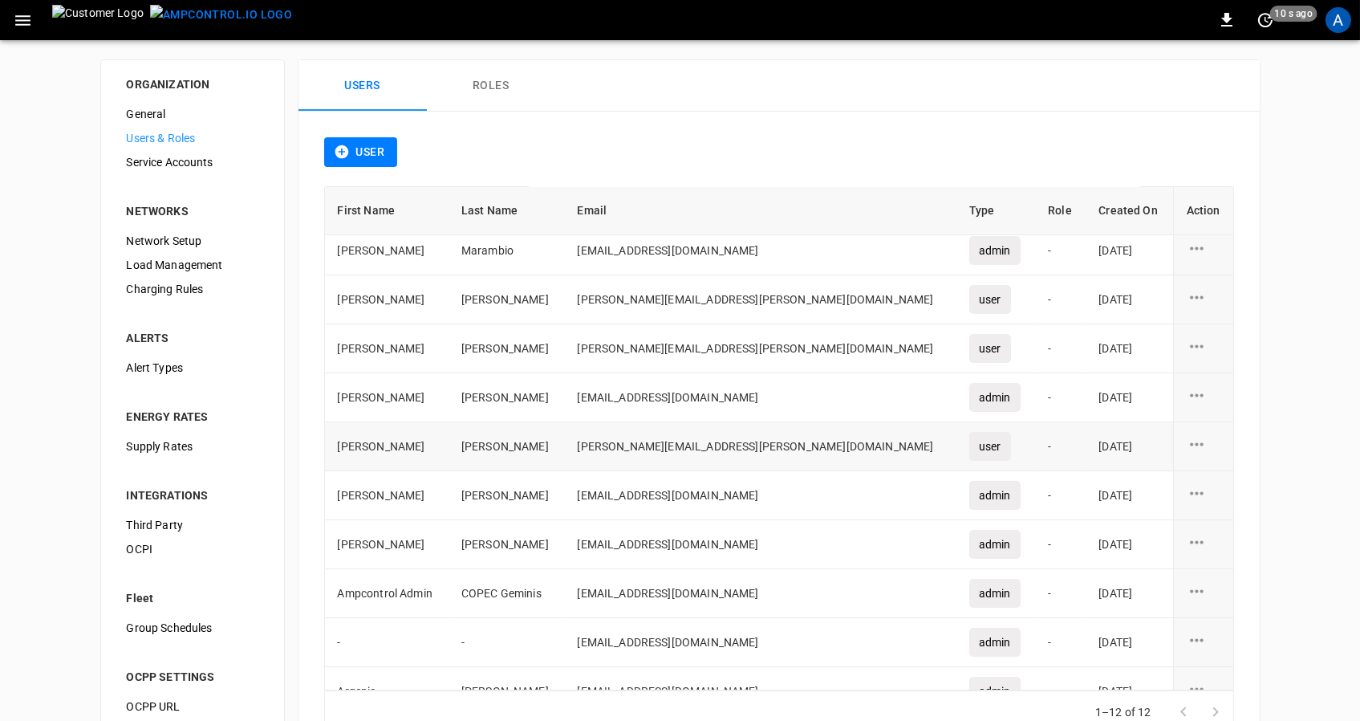
click at [1198, 444] on div "user action options" at bounding box center [1204, 446] width 34 height 24
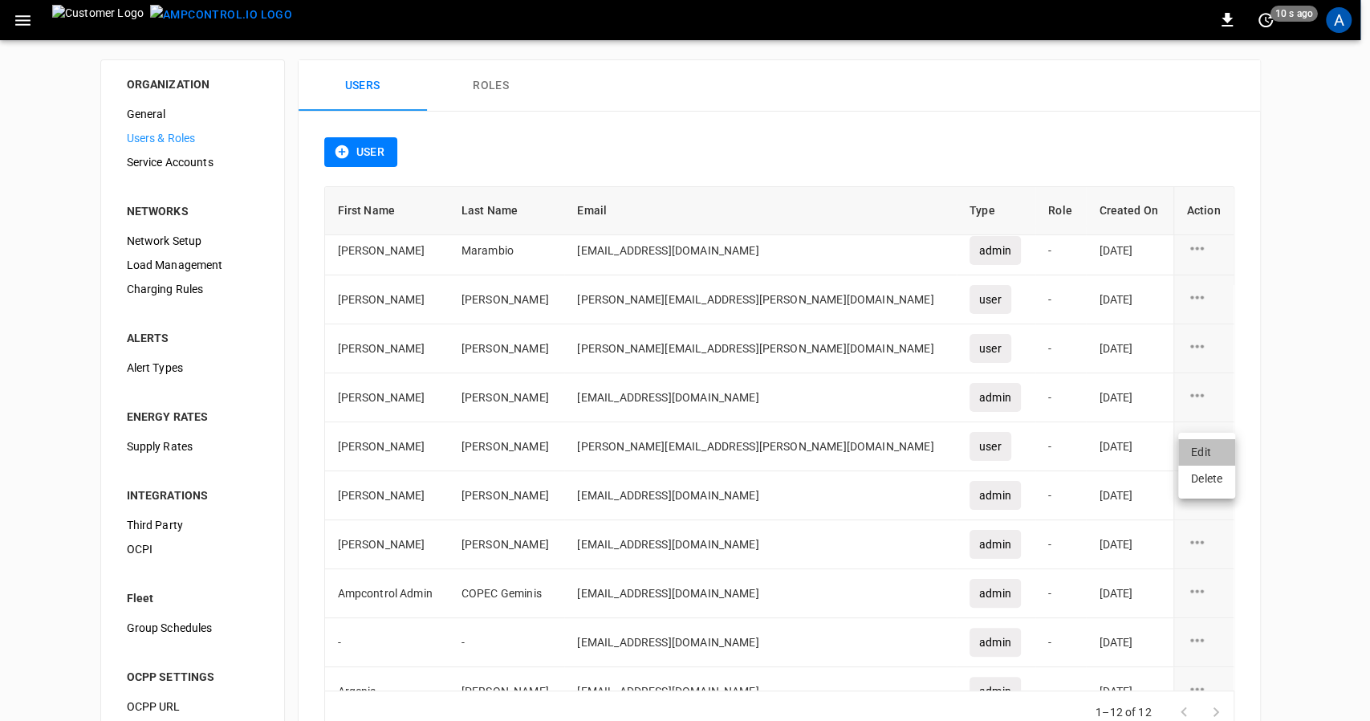
click at [1213, 458] on li "Edit" at bounding box center [1206, 452] width 57 height 26
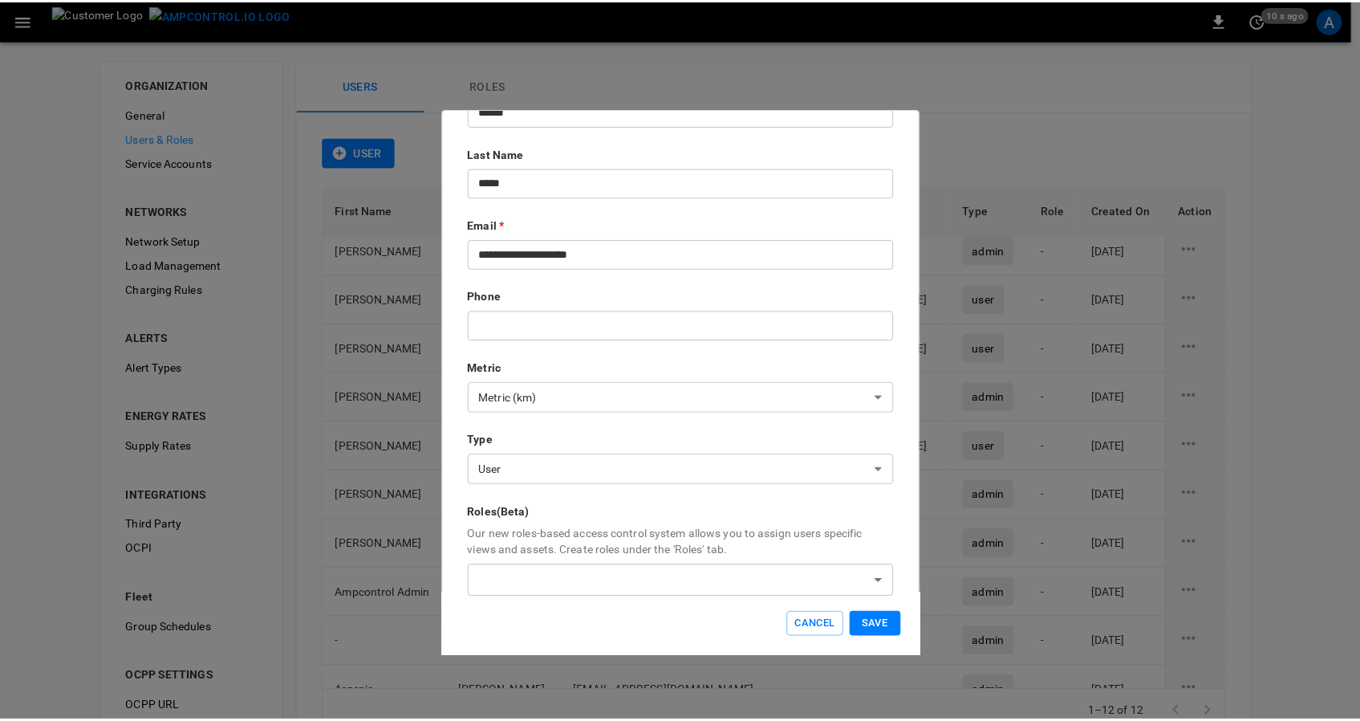
scroll to position [201, 0]
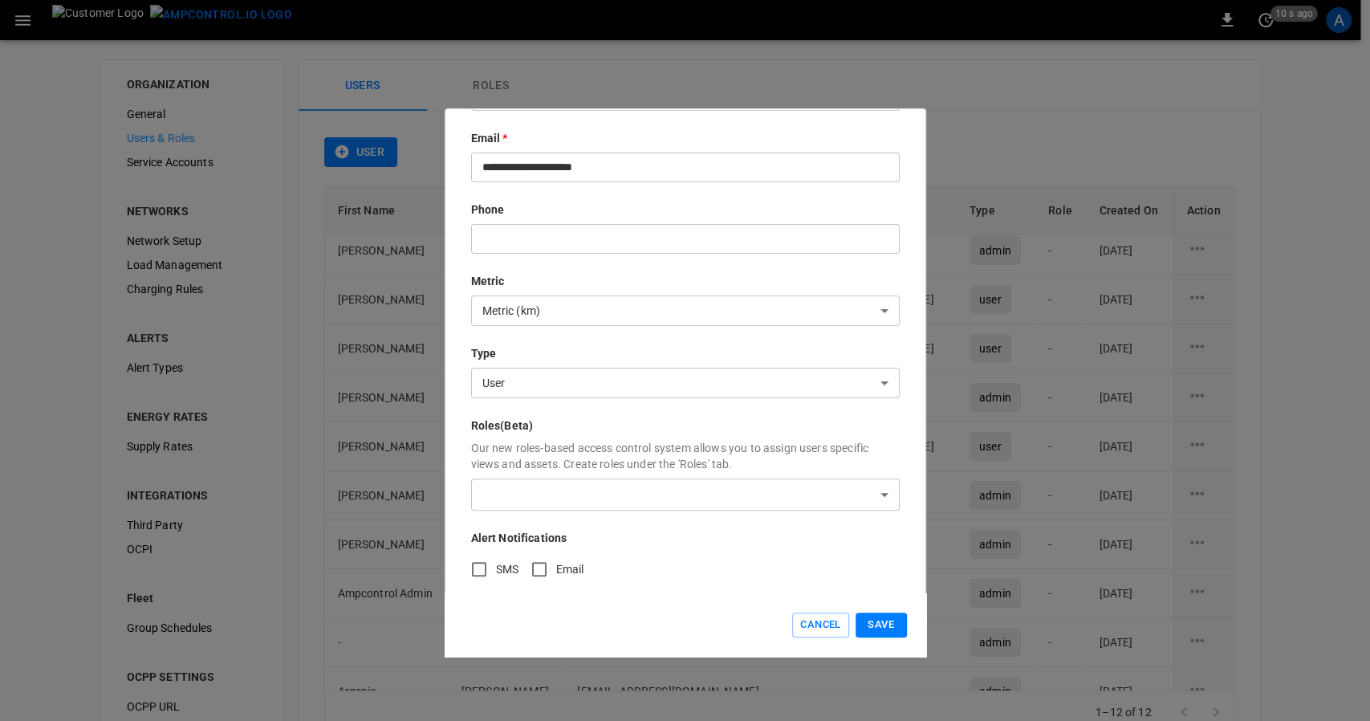
click at [864, 377] on body "0 10 s ago A ORGANIZATION General Users & Roles Service Accounts NETWORKS Netwo…" at bounding box center [685, 389] width 1370 height 779
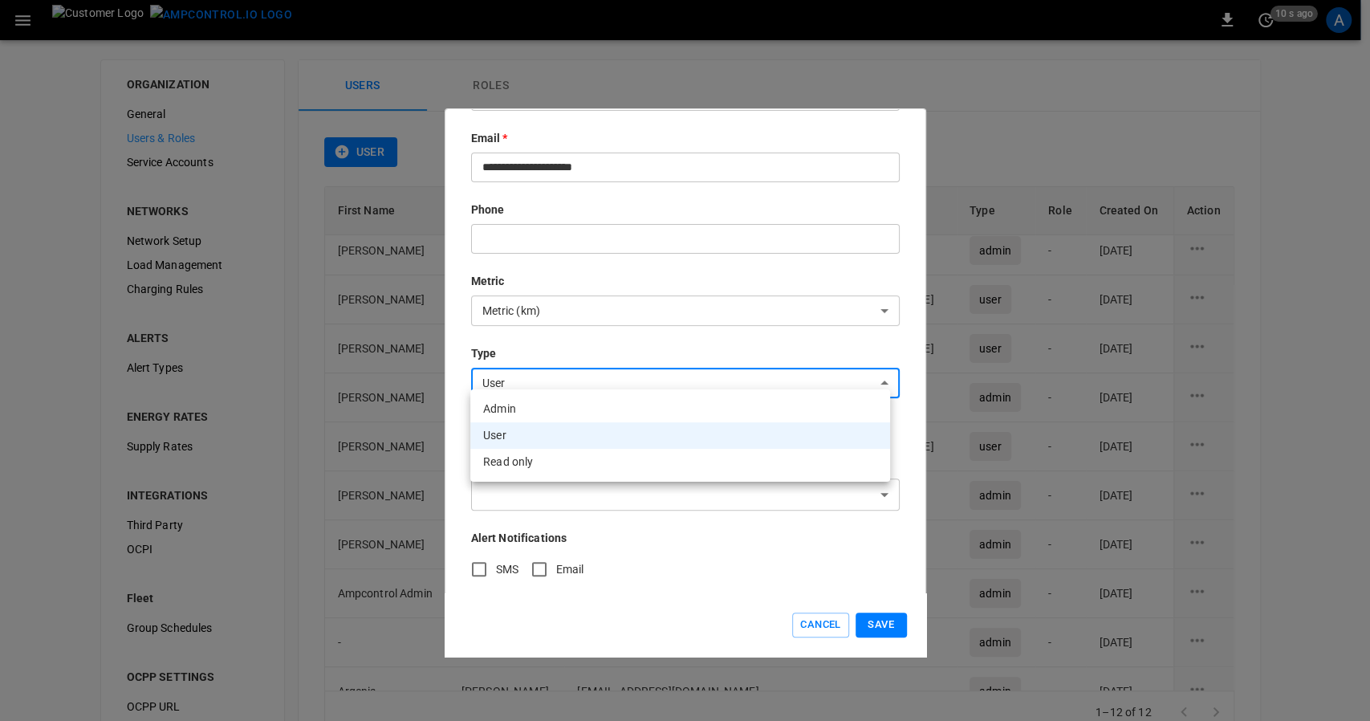
click at [622, 412] on li "Admin" at bounding box center [680, 409] width 420 height 26
type input "*****"
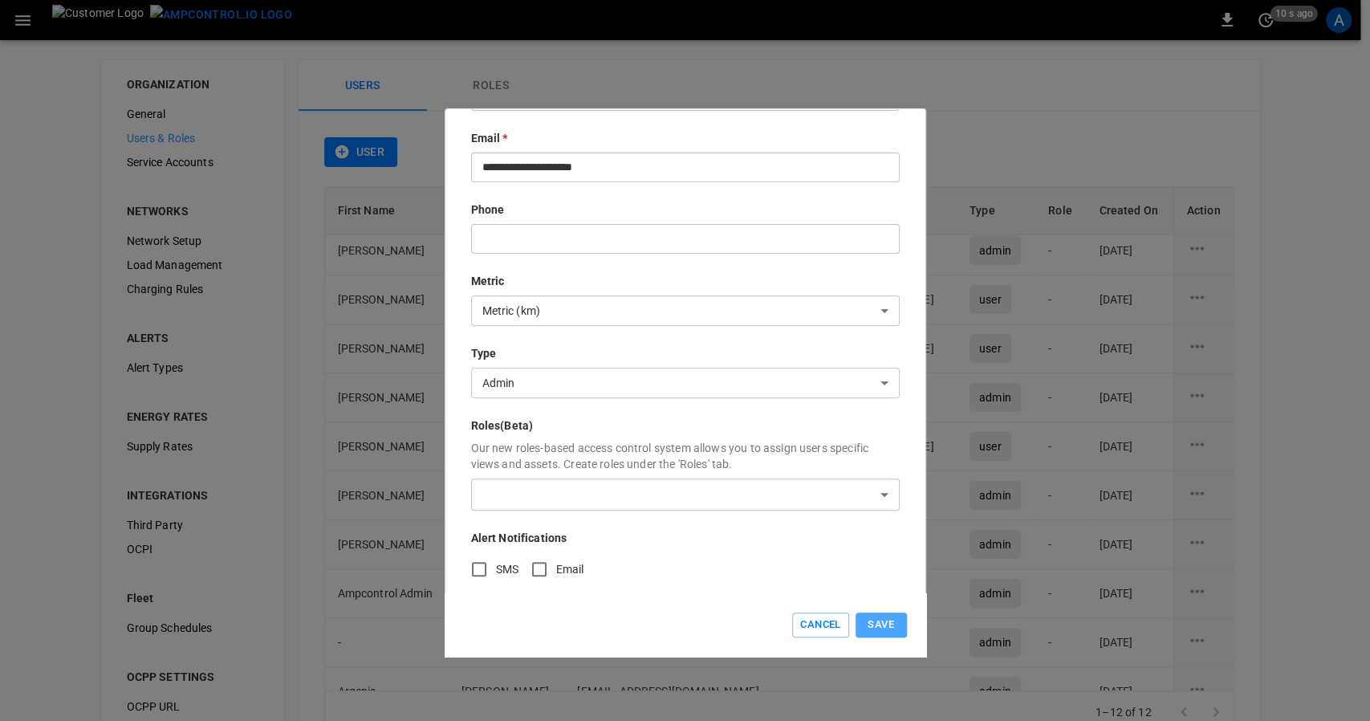
click at [887, 622] on button "Save" at bounding box center [880, 624] width 51 height 25
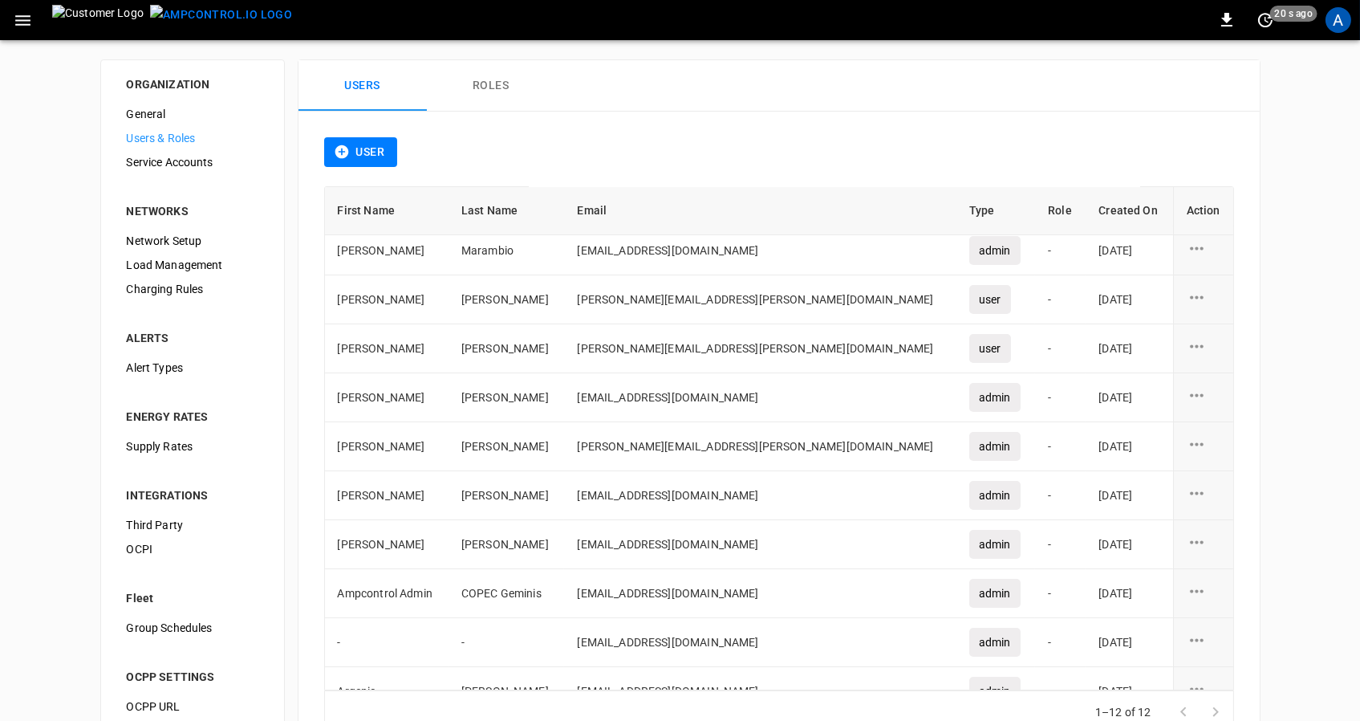
click at [1289, 330] on div "ORGANIZATION General Users & Roles Service Accounts NETWORKS Network Setup Load…" at bounding box center [680, 409] width 1360 height 739
click at [1301, 360] on div "ORGANIZATION General Users & Roles Service Accounts NETWORKS Network Setup Load…" at bounding box center [680, 409] width 1360 height 739
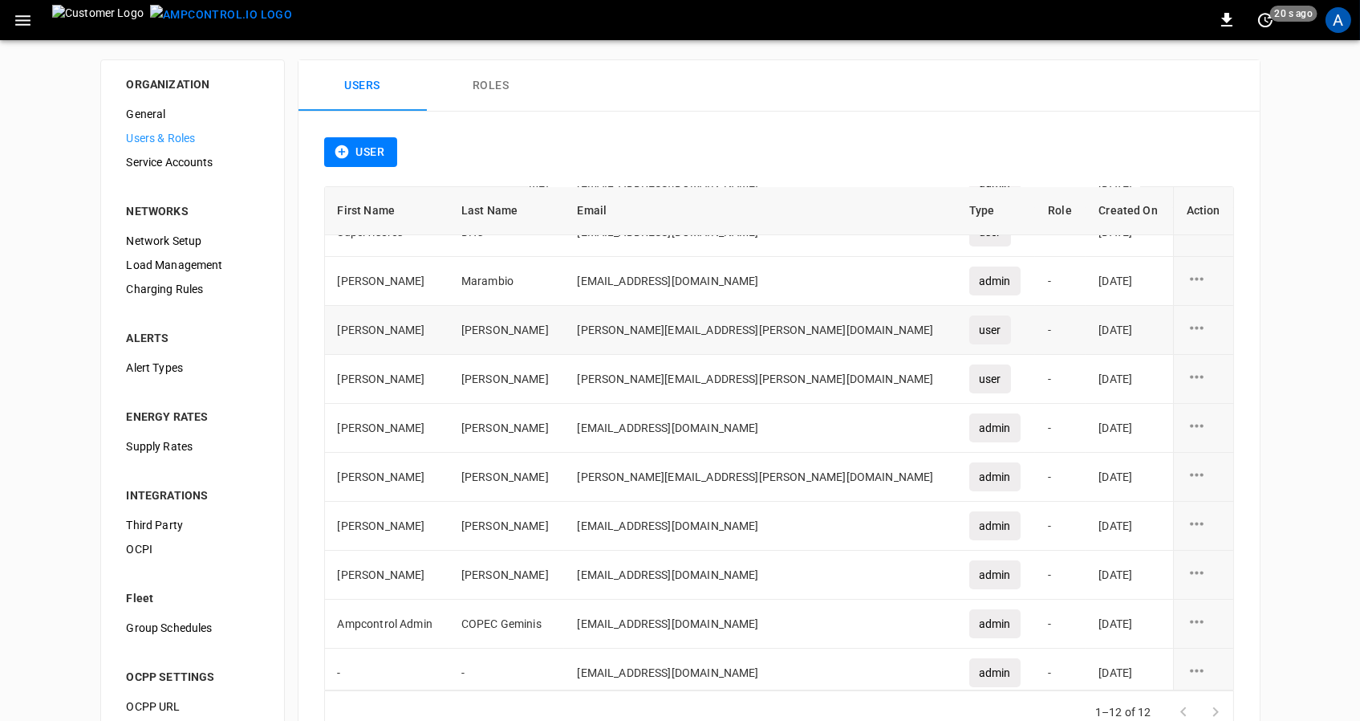
scroll to position [0, 0]
